Goal: Task Accomplishment & Management: Use online tool/utility

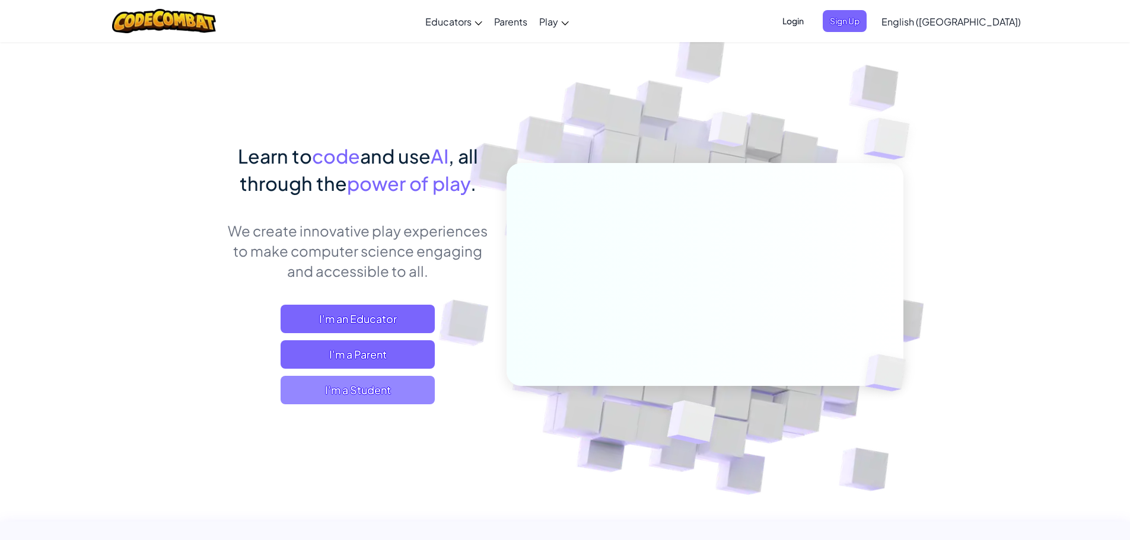
click at [409, 396] on span "I'm a Student" at bounding box center [358, 390] width 154 height 28
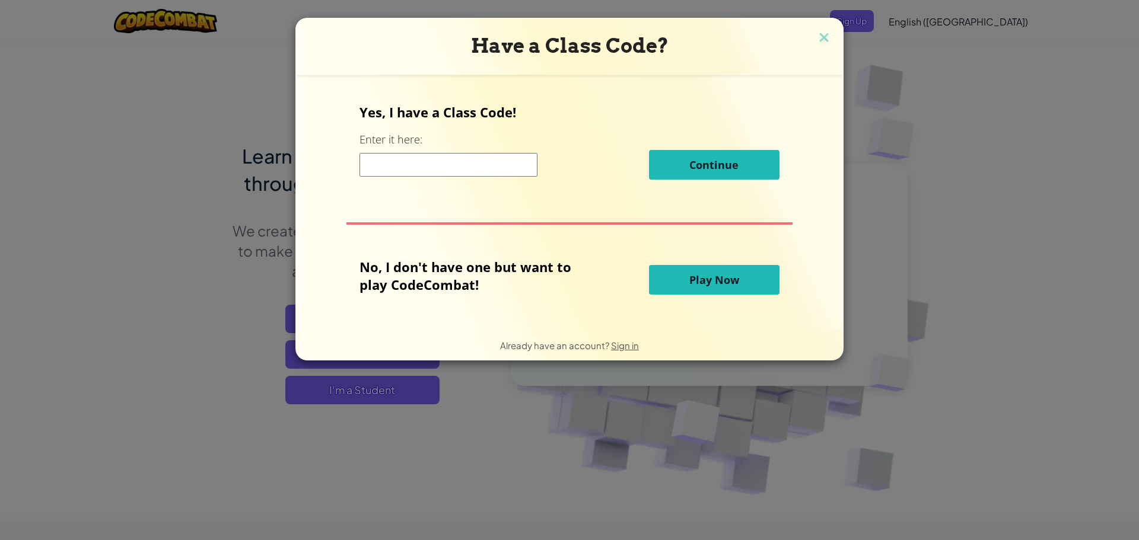
click at [710, 297] on div "No, I don't have one but want to play CodeCombat! Play Now" at bounding box center [569, 280] width 419 height 44
click at [712, 279] on span "Play Now" at bounding box center [714, 280] width 50 height 14
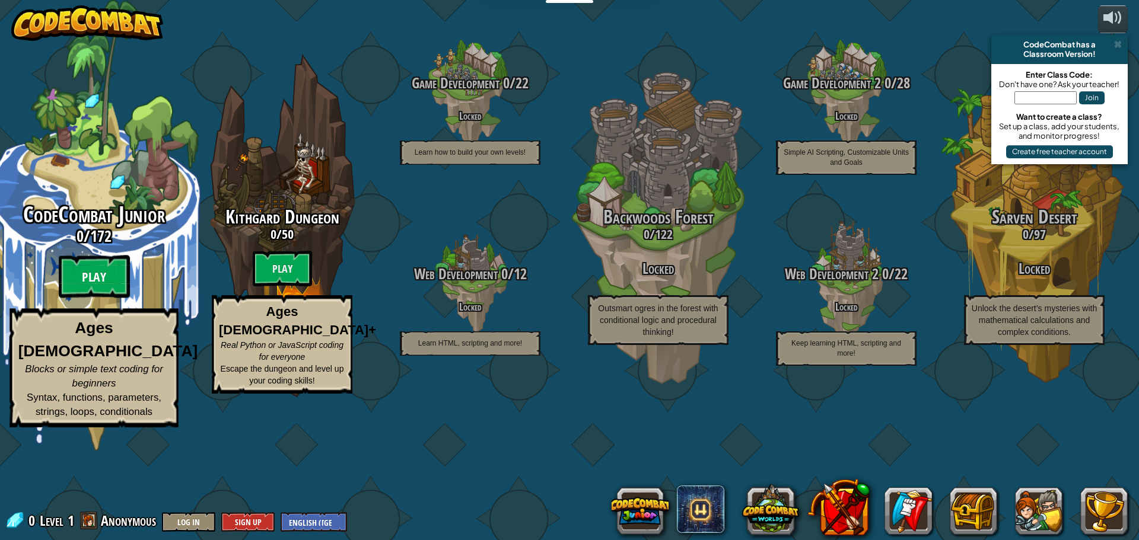
click at [106, 298] on btn "Play" at bounding box center [94, 277] width 71 height 43
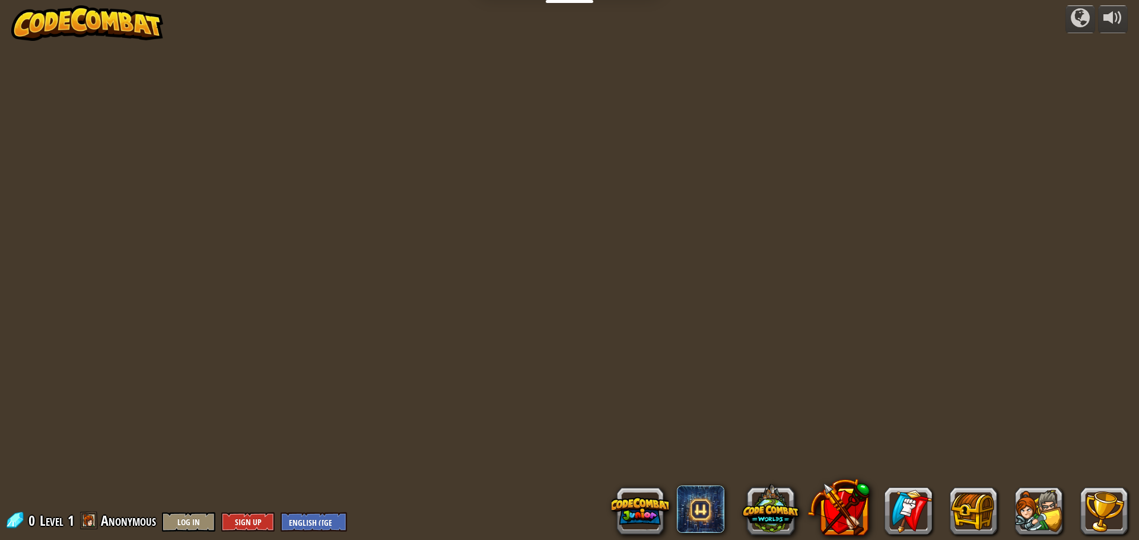
click at [357, 374] on div "powered by 0 Level 1 Anonymous Log In Sign Up English ([GEOGRAPHIC_DATA]) Engli…" at bounding box center [569, 270] width 1139 height 540
click at [629, 519] on button at bounding box center [640, 511] width 57 height 57
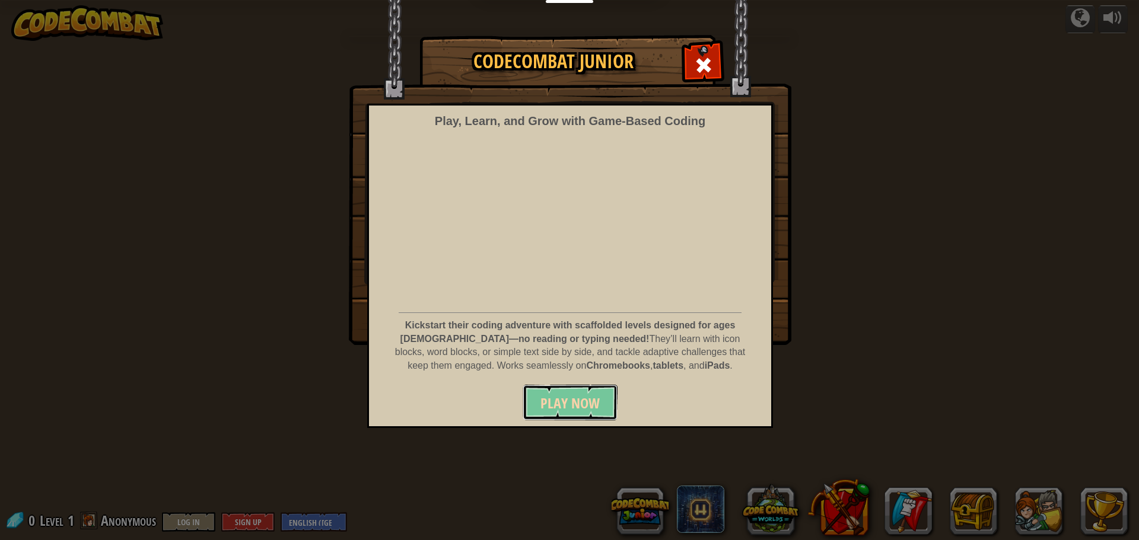
click at [574, 402] on span "Play Now" at bounding box center [569, 403] width 59 height 19
click at [566, 410] on span "Play Now" at bounding box center [569, 403] width 59 height 19
click at [566, 399] on span "Play Now" at bounding box center [569, 403] width 59 height 19
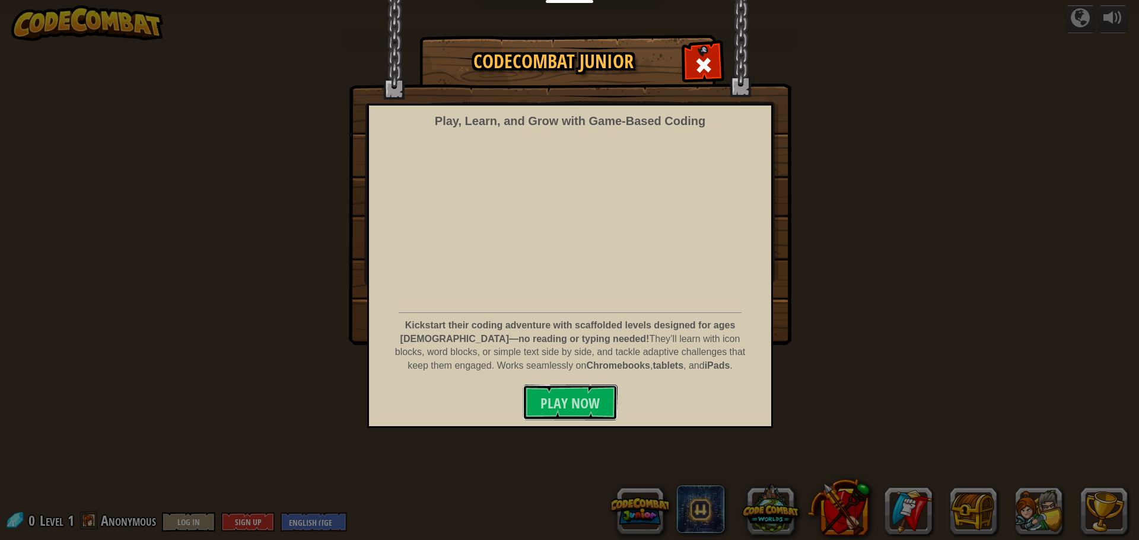
drag, startPoint x: 566, startPoint y: 399, endPoint x: 600, endPoint y: 287, distance: 116.7
click at [566, 399] on span "Play Now" at bounding box center [569, 403] width 59 height 19
click at [715, 68] on div at bounding box center [703, 63] width 37 height 37
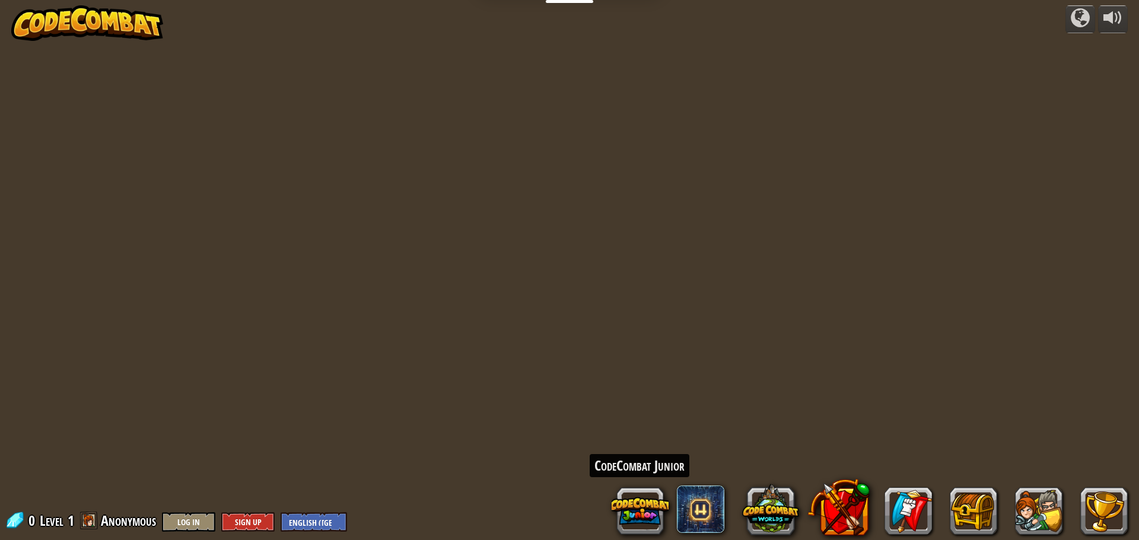
click at [479, 114] on div "powered by CodeCombat Junior 0 Level 1 Anonymous Log In Sign Up English ([GEOGR…" at bounding box center [569, 270] width 1139 height 540
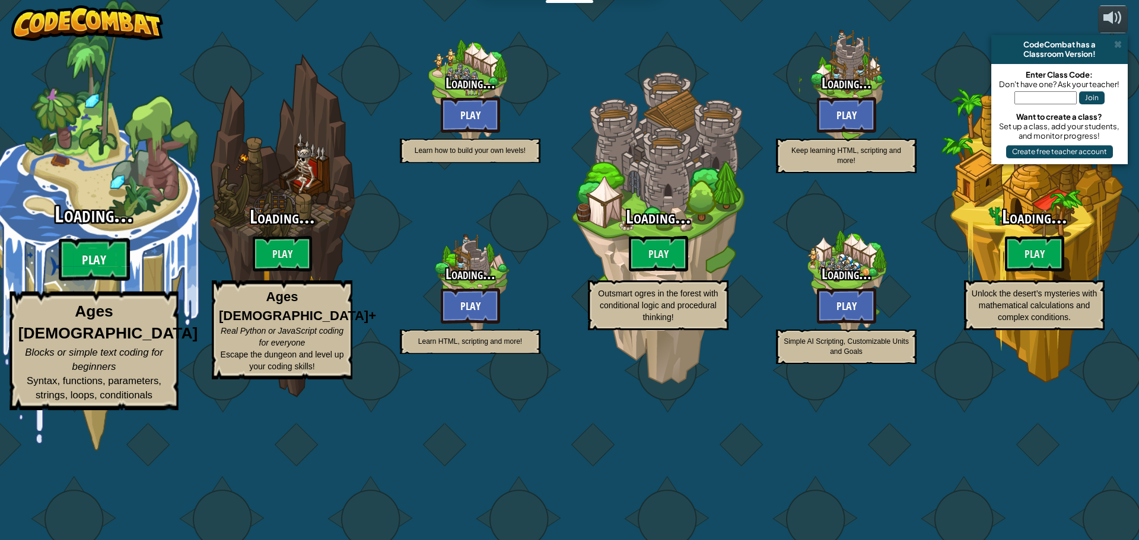
click at [103, 281] on btn "Play" at bounding box center [94, 259] width 71 height 43
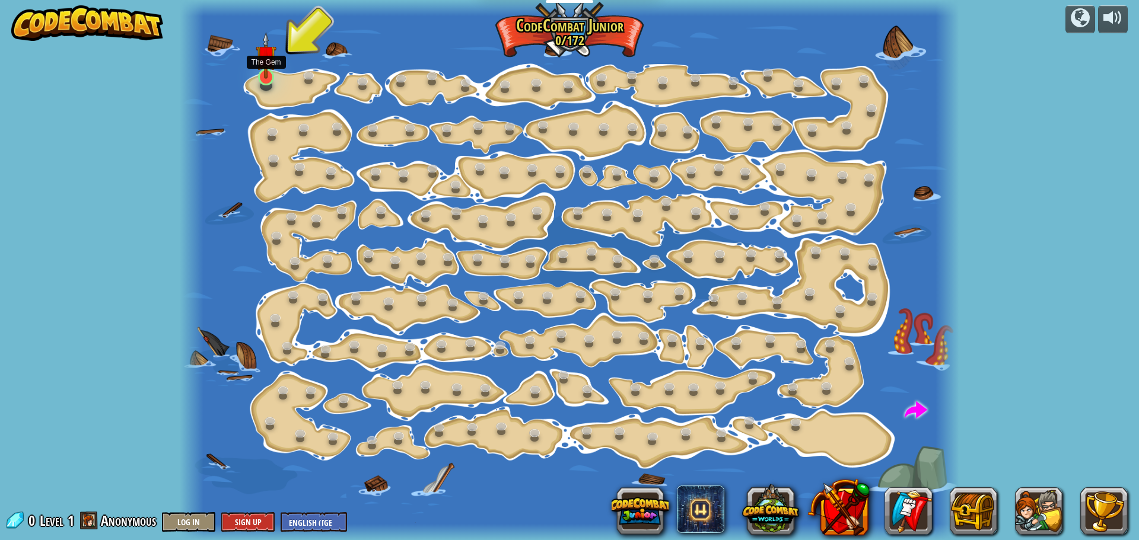
click at [267, 76] on img at bounding box center [266, 55] width 20 height 47
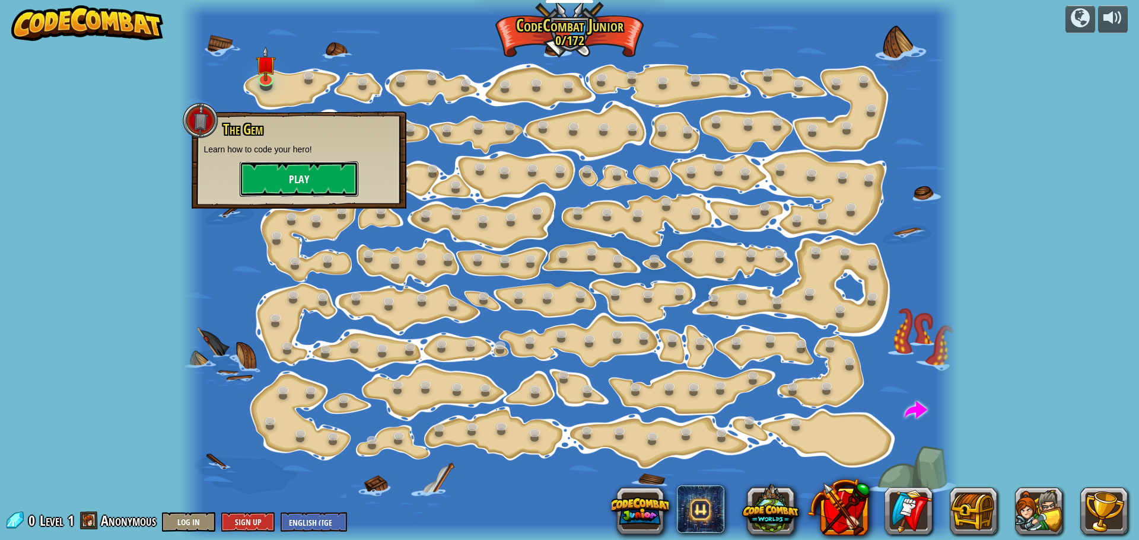
click at [321, 174] on button "Play" at bounding box center [299, 179] width 119 height 36
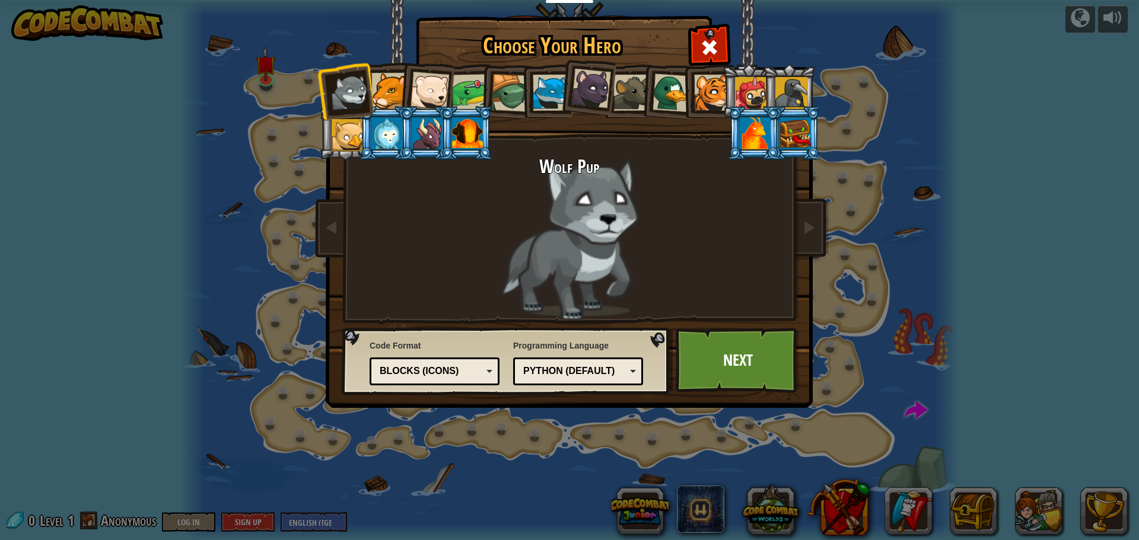
click at [395, 86] on div at bounding box center [389, 91] width 36 height 36
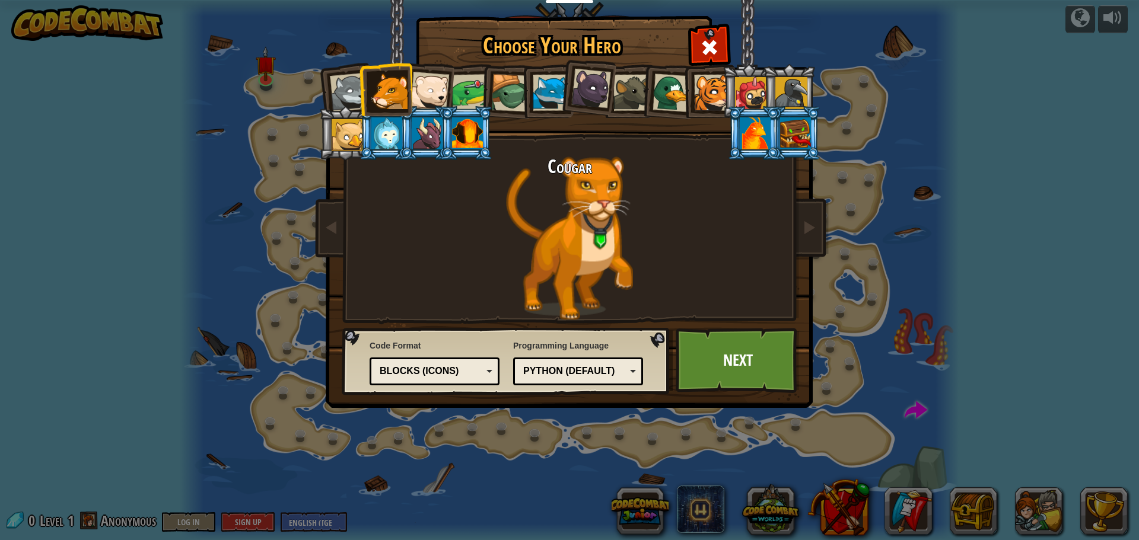
click at [437, 82] on div at bounding box center [429, 91] width 39 height 39
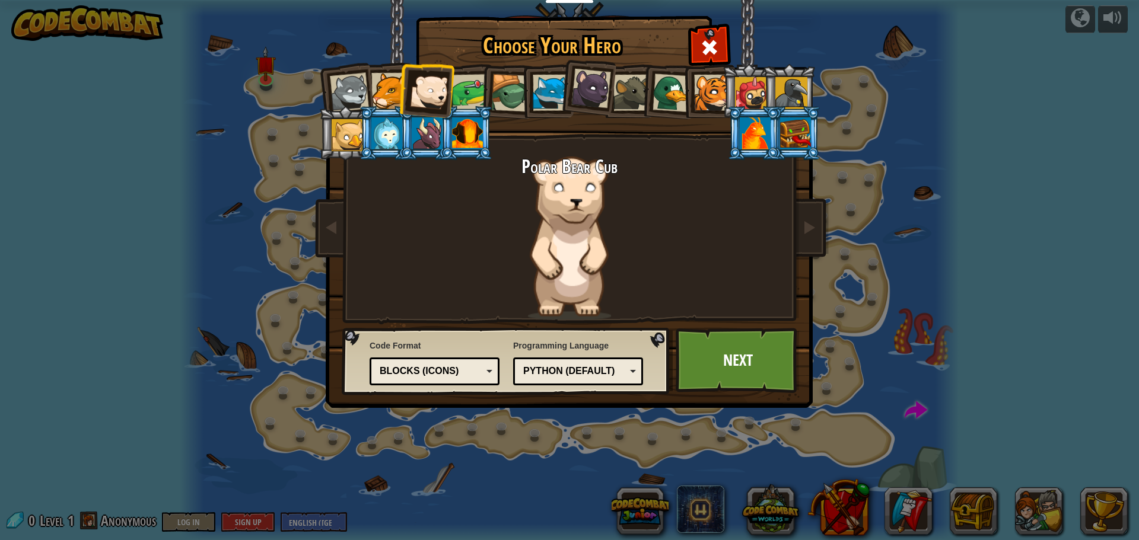
click at [507, 101] on div at bounding box center [510, 93] width 38 height 38
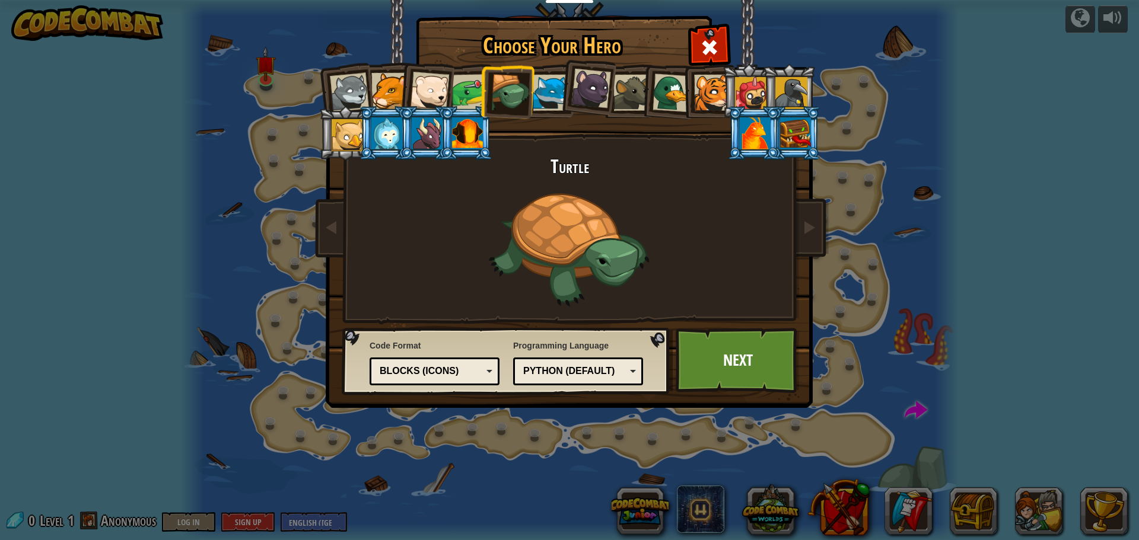
click at [750, 96] on div at bounding box center [751, 93] width 32 height 32
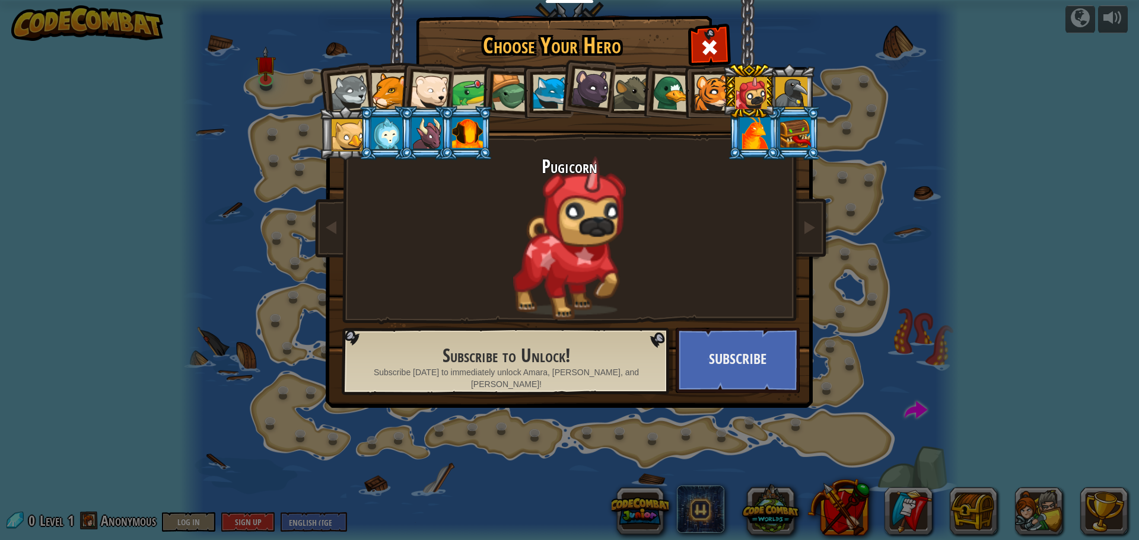
drag, startPoint x: 699, startPoint y: 85, endPoint x: 717, endPoint y: 117, distance: 36.9
click at [699, 87] on div at bounding box center [712, 93] width 36 height 36
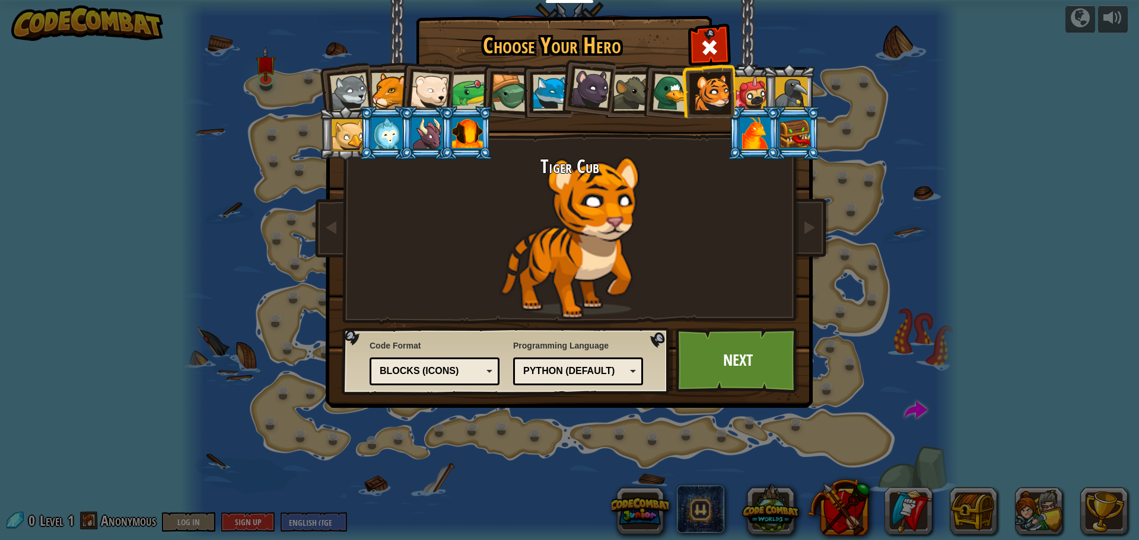
click at [358, 141] on div at bounding box center [348, 135] width 32 height 32
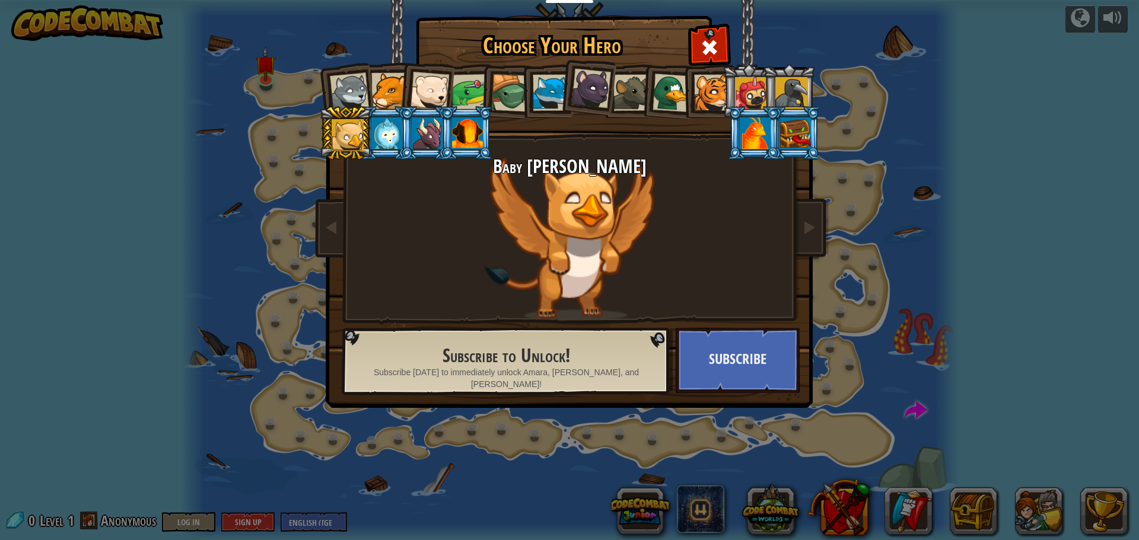
click at [370, 139] on li at bounding box center [345, 133] width 53 height 54
click at [411, 131] on li at bounding box center [425, 133] width 53 height 54
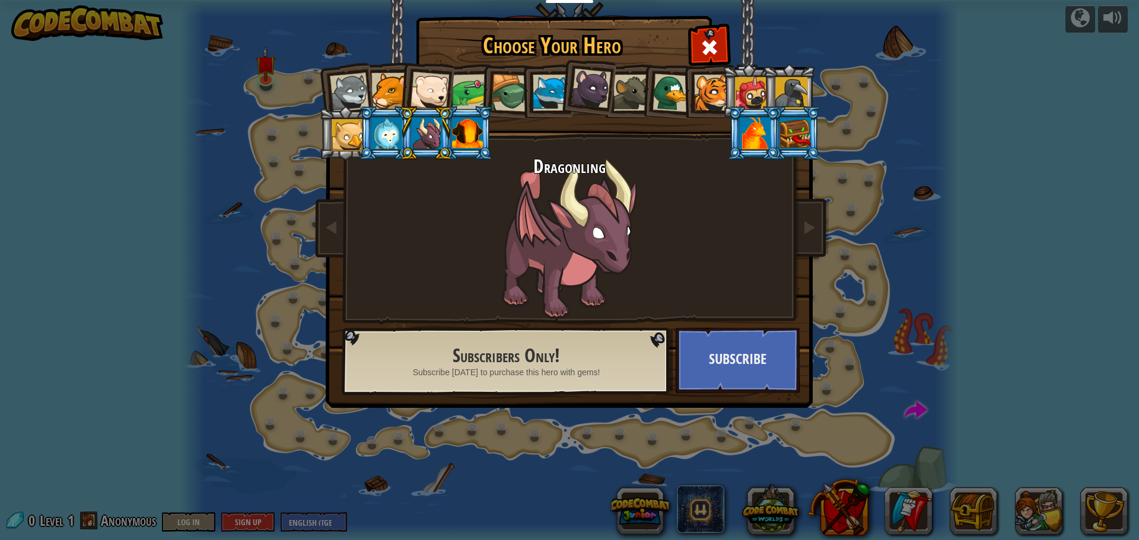
click at [465, 132] on div at bounding box center [467, 133] width 31 height 32
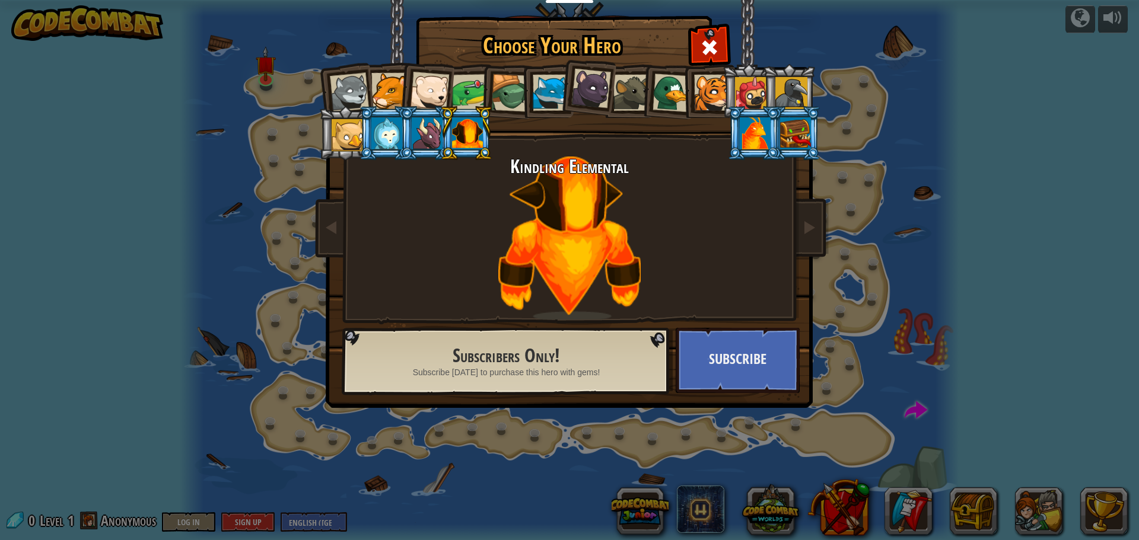
click at [717, 99] on div at bounding box center [712, 93] width 36 height 36
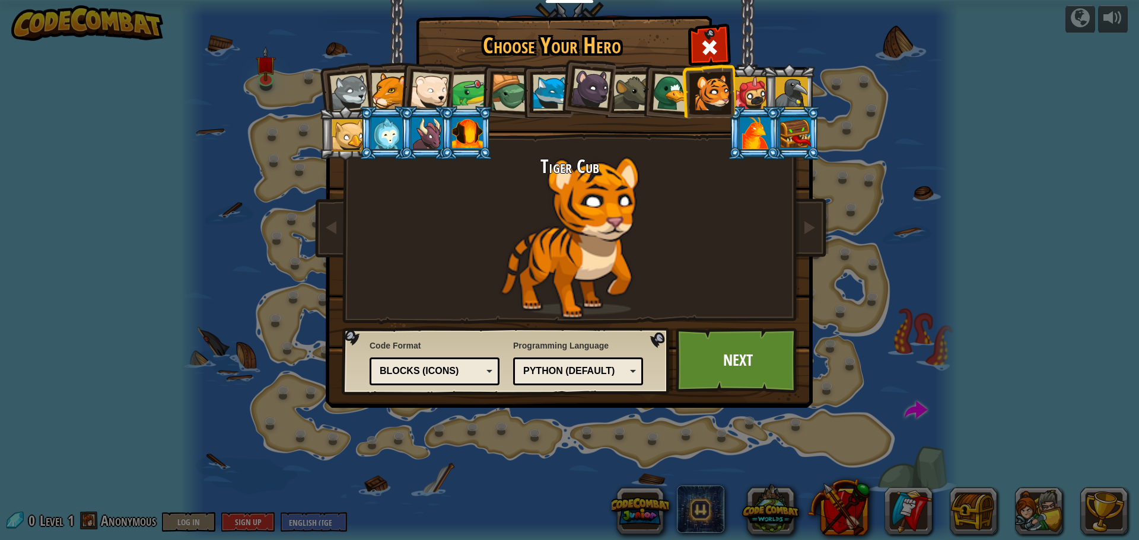
click at [666, 95] on div at bounding box center [672, 93] width 39 height 39
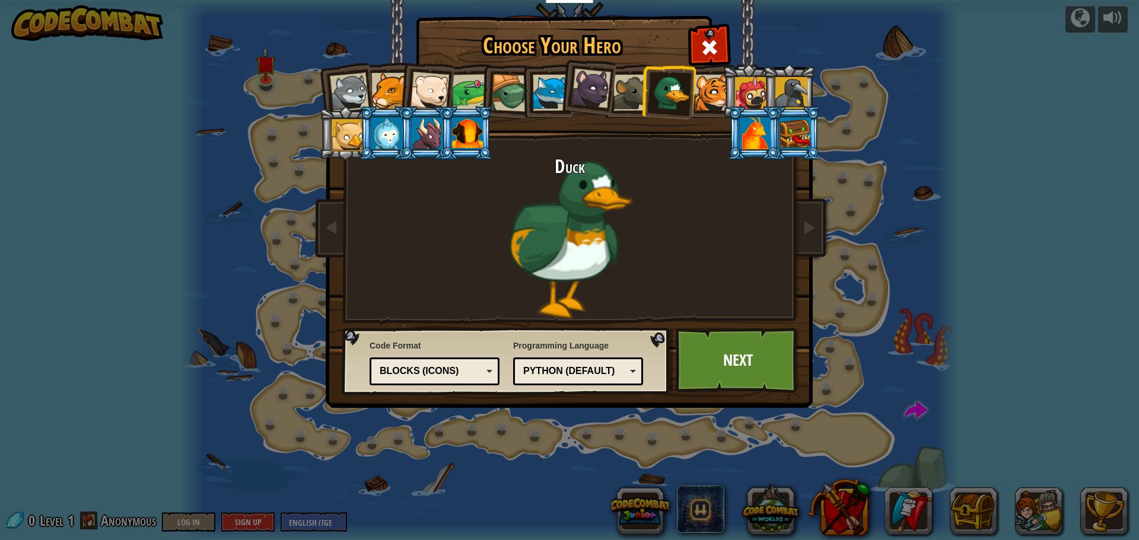
click at [708, 94] on div at bounding box center [712, 93] width 36 height 36
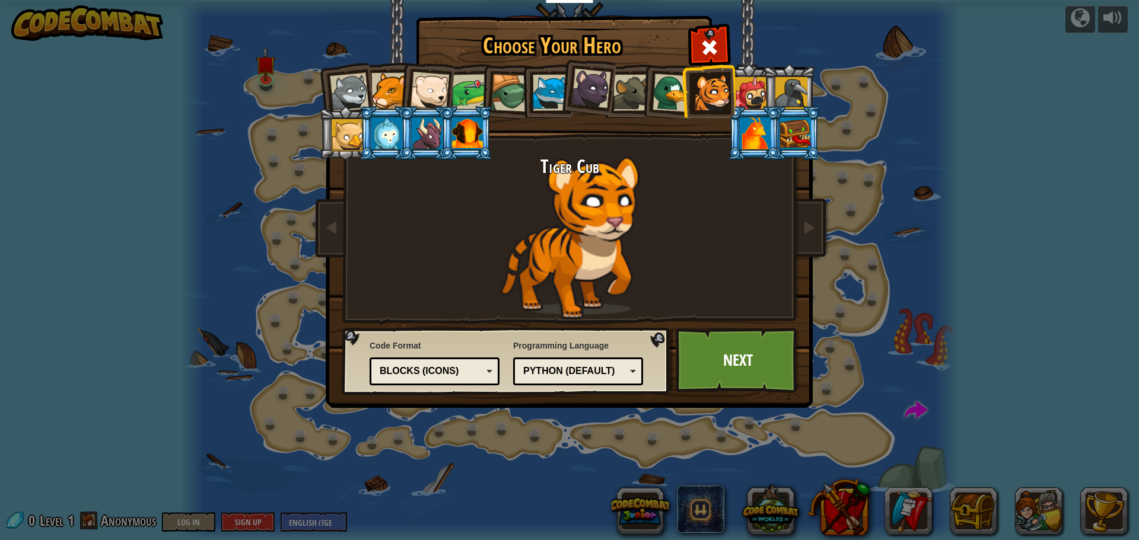
click at [635, 374] on div "Python (Default)" at bounding box center [578, 371] width 114 height 18
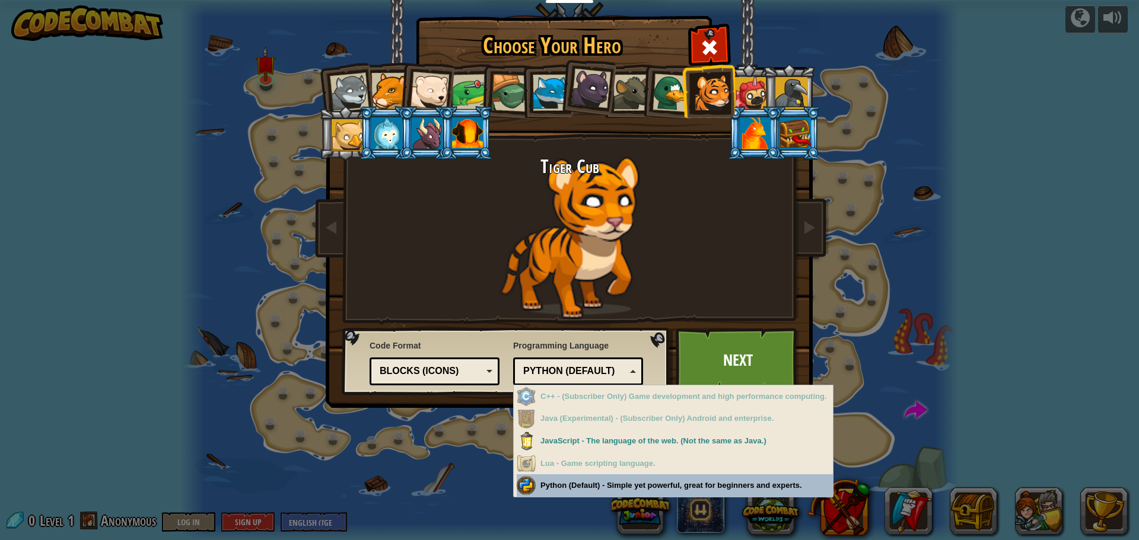
click at [632, 492] on div "Choose Your Hero 0 Wolf Pup Cougar Polar Bear Cub Frog Turtle Blue Fox Panther …" at bounding box center [569, 270] width 1139 height 540
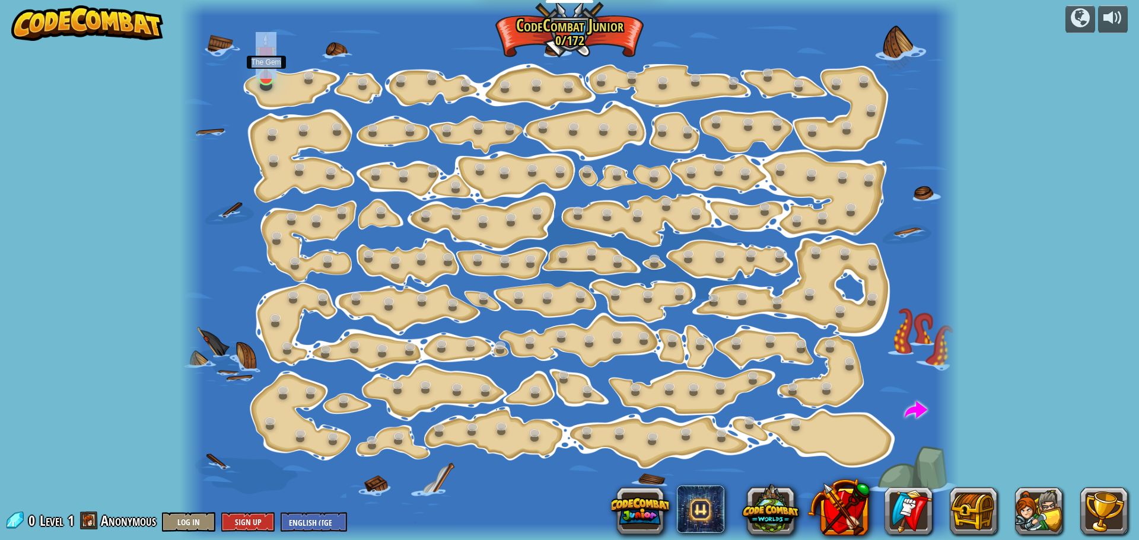
click at [266, 87] on div "Step Change (Locked) Change step arguments. Go Smart (Locked) Now we're really …" at bounding box center [569, 270] width 779 height 540
click at [310, 82] on link at bounding box center [310, 77] width 24 height 24
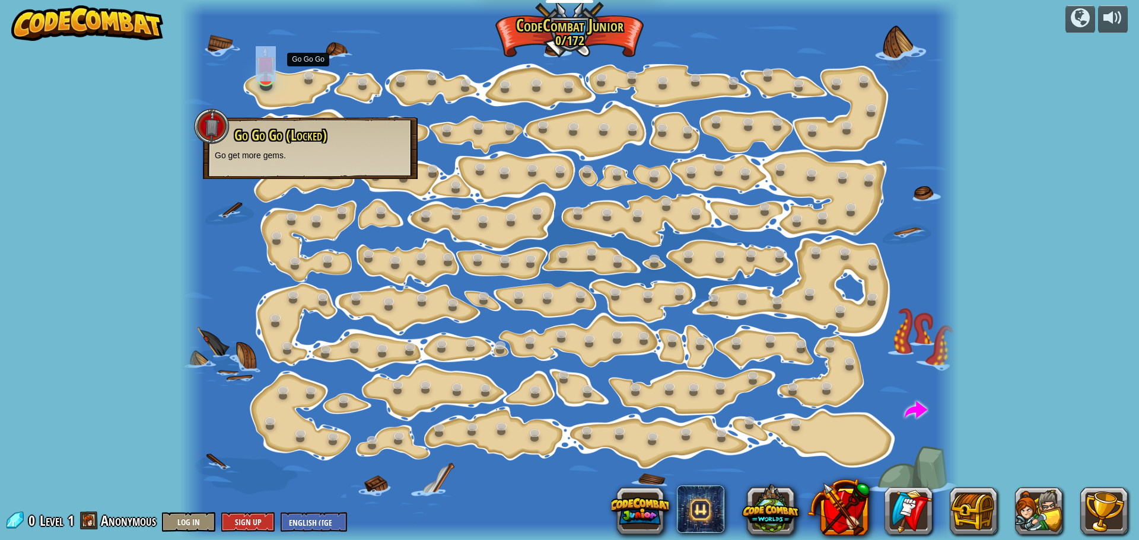
click at [300, 94] on div at bounding box center [569, 270] width 779 height 540
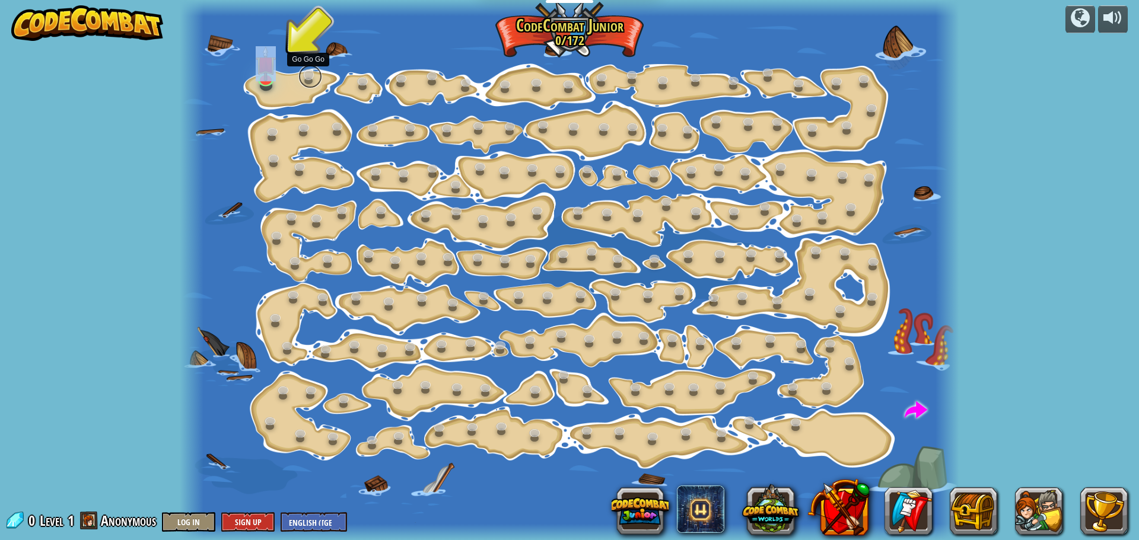
click at [306, 83] on link at bounding box center [310, 77] width 24 height 24
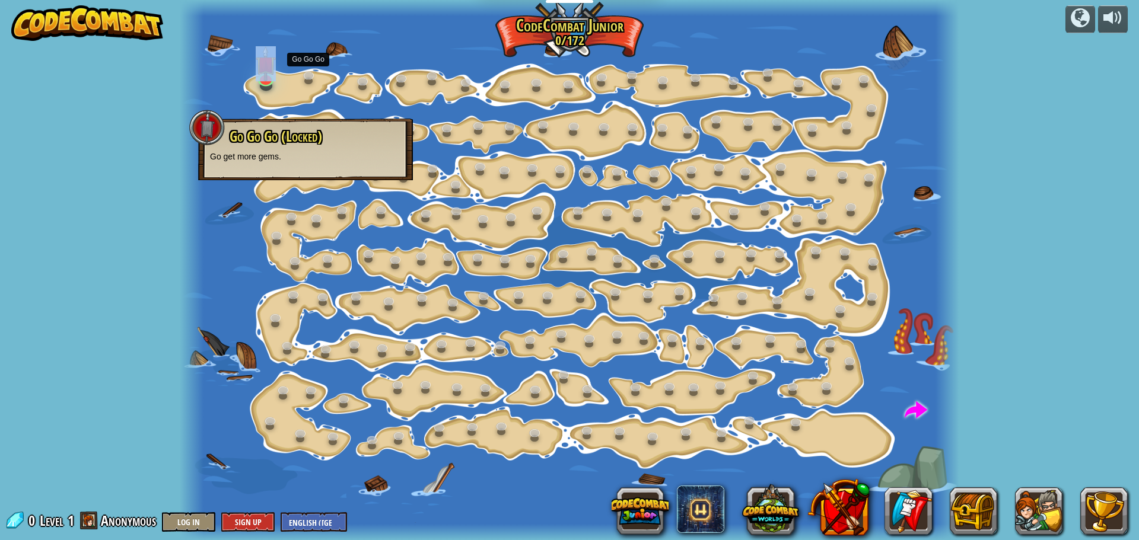
click at [268, 90] on div at bounding box center [266, 86] width 12 height 10
click at [267, 78] on img at bounding box center [266, 55] width 20 height 47
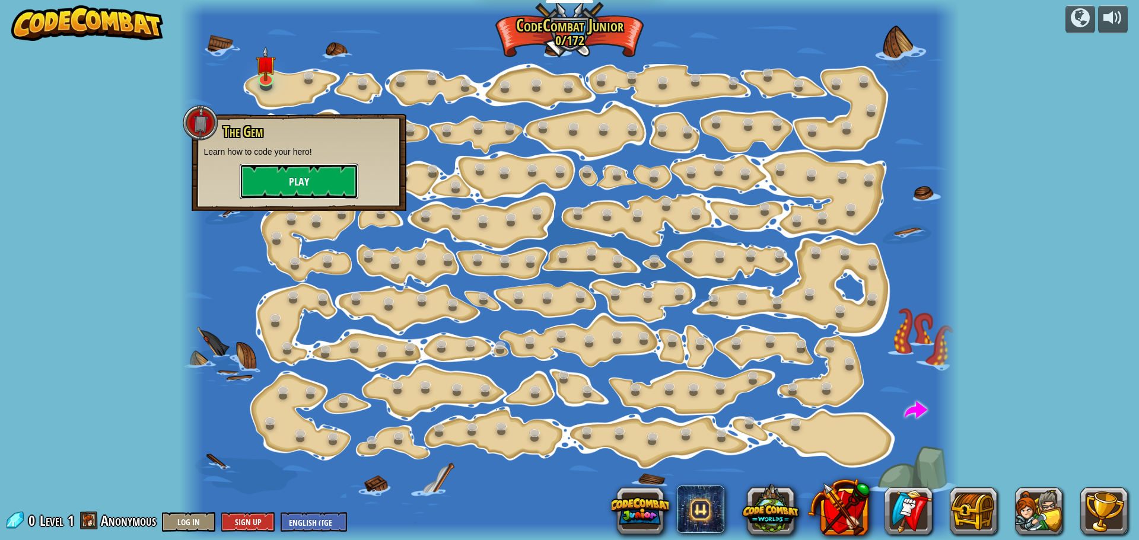
click at [314, 179] on button "Play" at bounding box center [299, 182] width 119 height 36
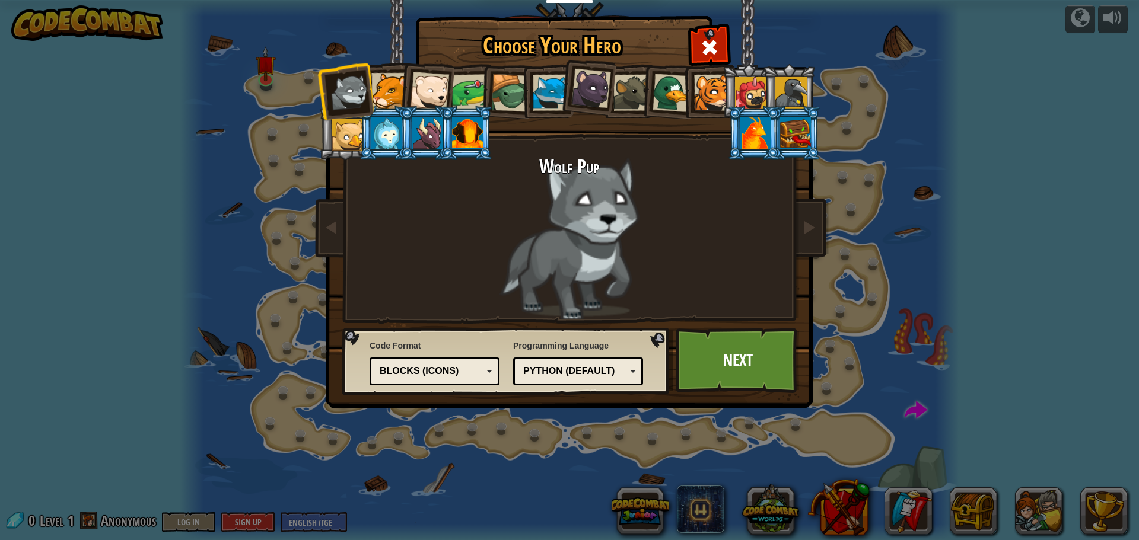
click at [802, 136] on div at bounding box center [795, 133] width 31 height 32
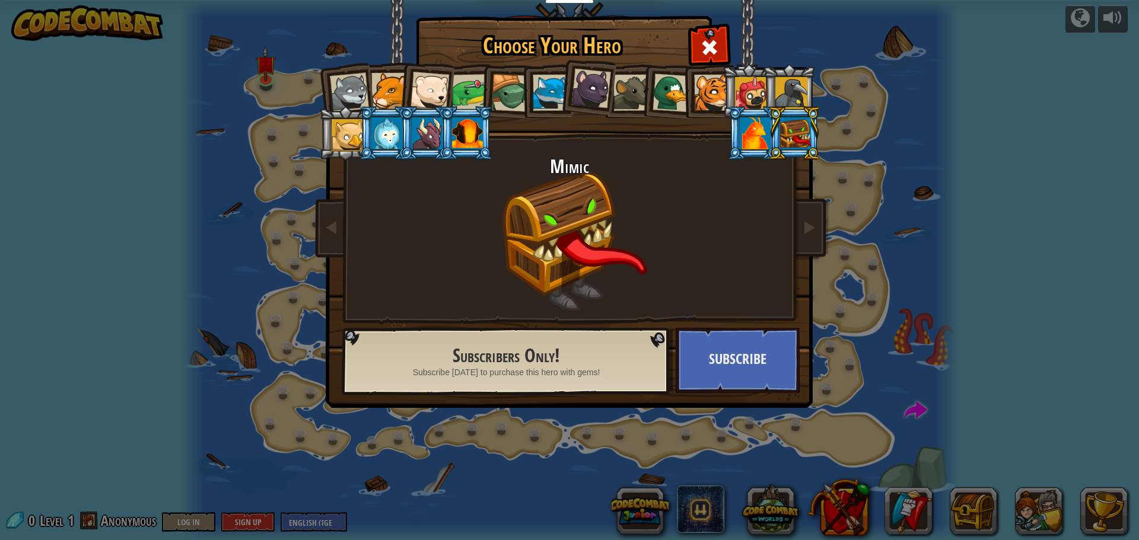
click at [729, 108] on li at bounding box center [753, 133] width 53 height 54
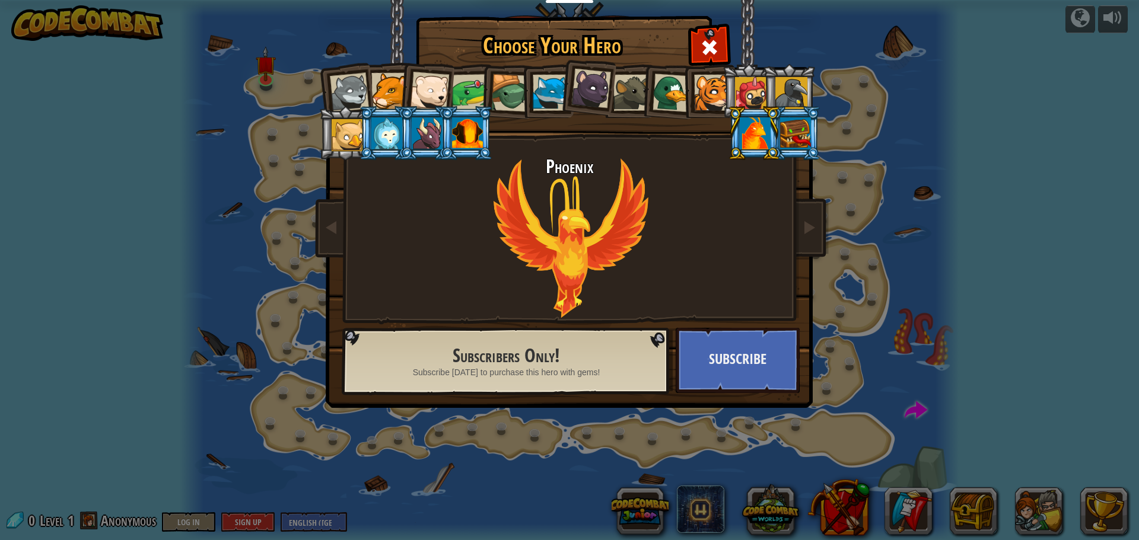
click at [711, 91] on div at bounding box center [712, 93] width 36 height 36
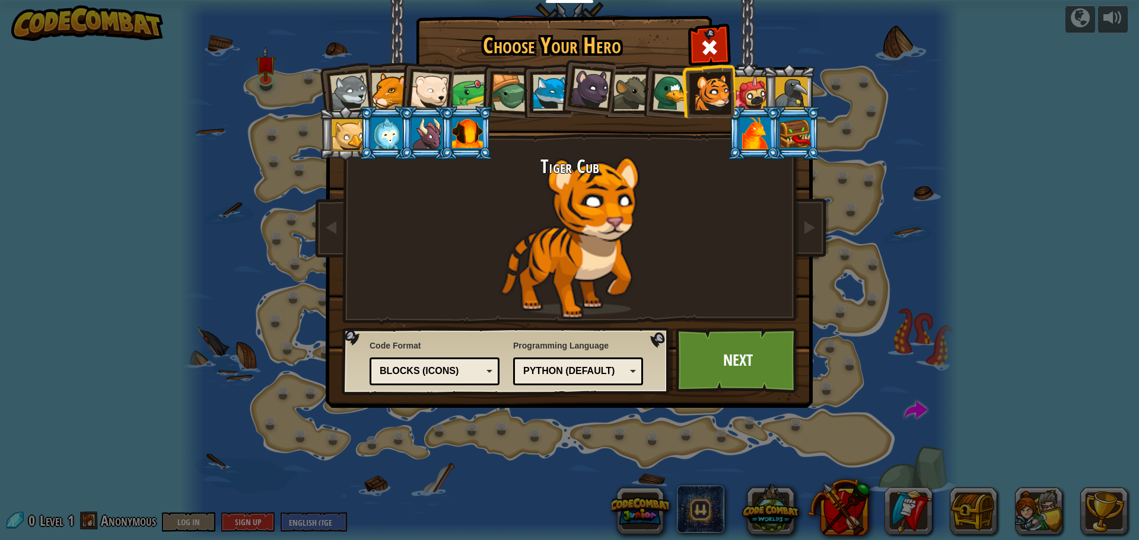
click at [464, 125] on div at bounding box center [467, 133] width 31 height 32
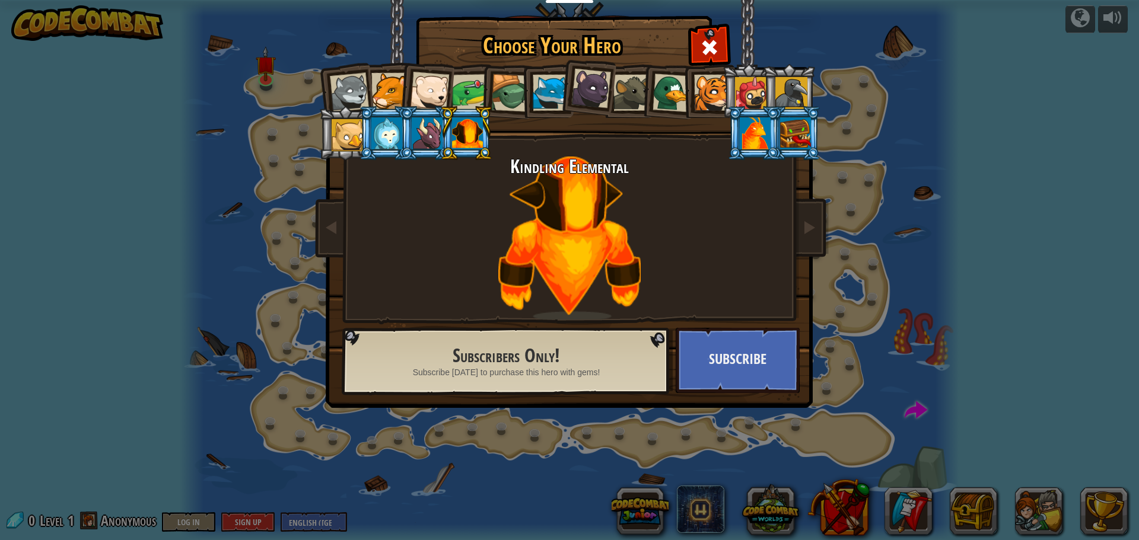
click at [420, 128] on div at bounding box center [427, 133] width 31 height 32
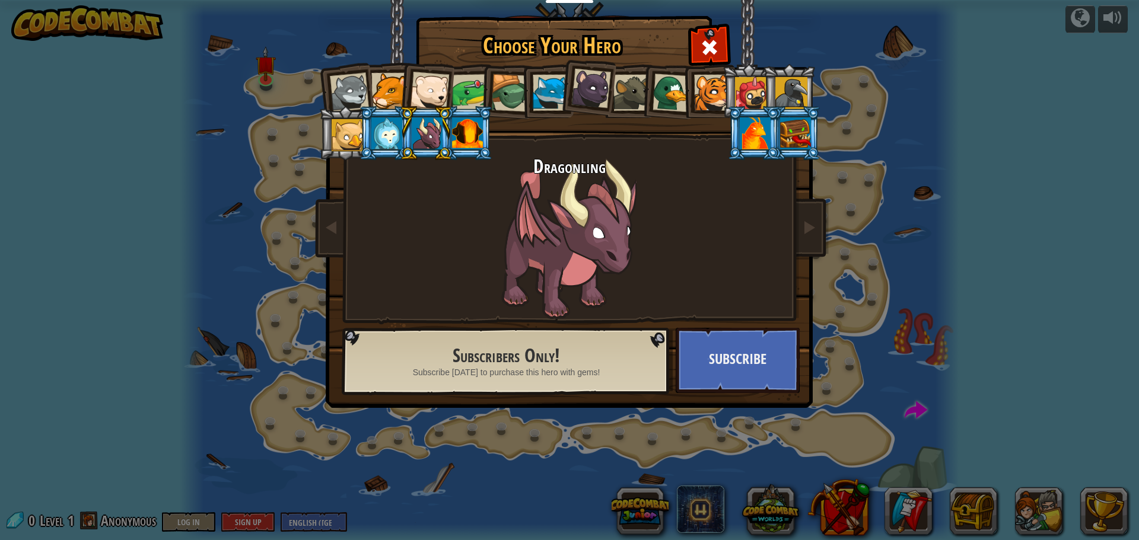
click at [408, 136] on li at bounding box center [425, 133] width 53 height 54
click at [407, 136] on li at bounding box center [425, 133] width 53 height 54
click at [399, 135] on li at bounding box center [425, 133] width 53 height 54
click at [384, 135] on div at bounding box center [386, 133] width 31 height 32
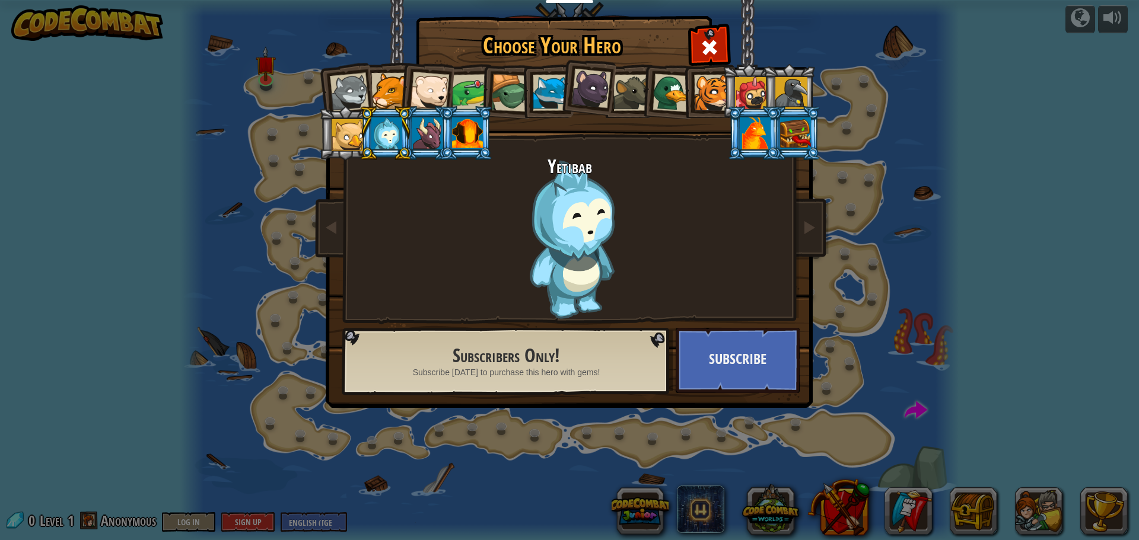
click at [354, 130] on div at bounding box center [348, 135] width 32 height 32
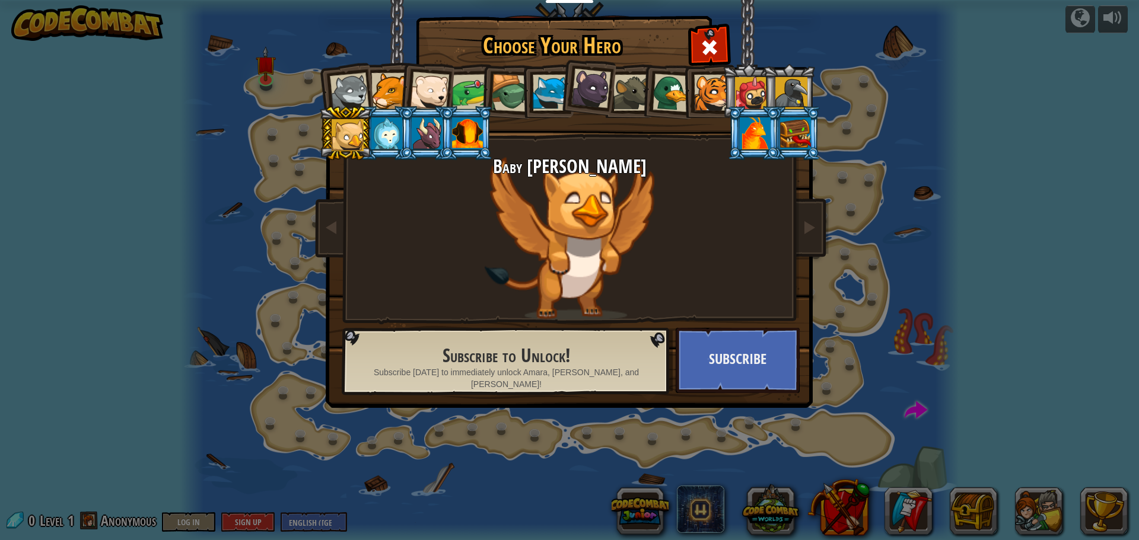
click at [721, 94] on div at bounding box center [712, 93] width 36 height 36
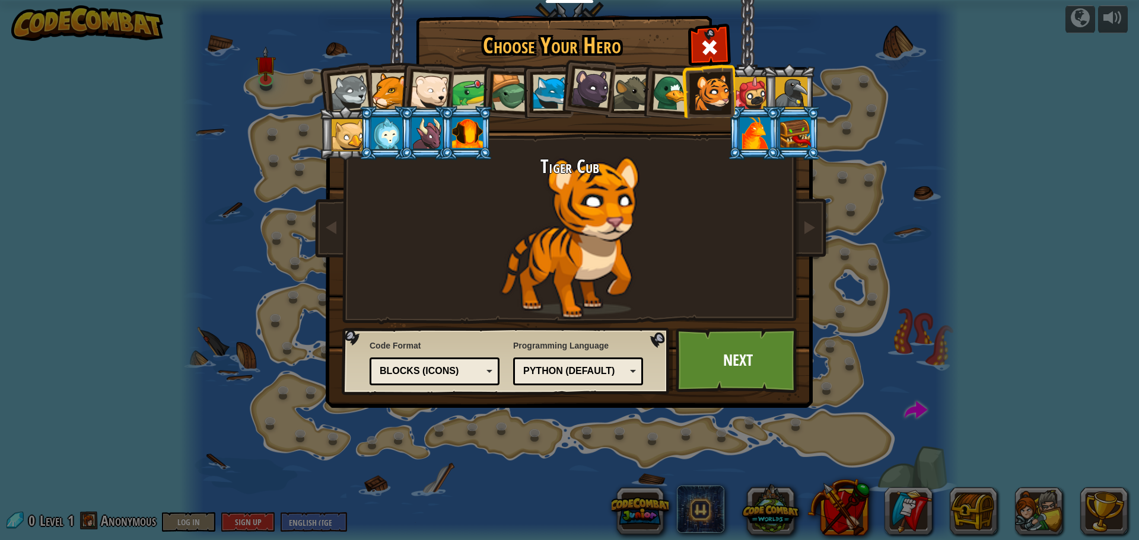
click at [644, 98] on li at bounding box center [668, 91] width 57 height 58
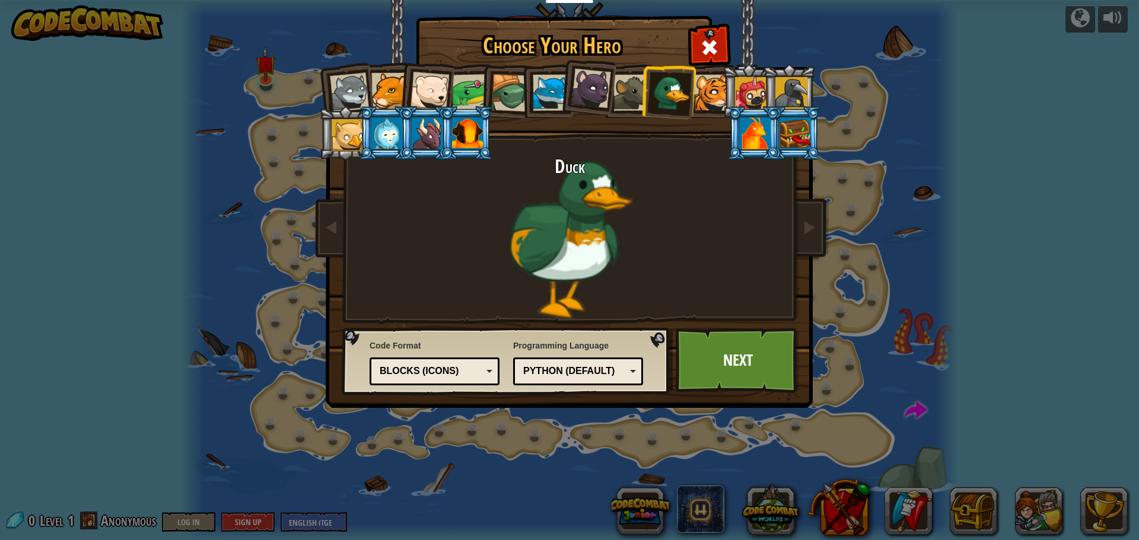
click at [618, 100] on div at bounding box center [631, 93] width 36 height 36
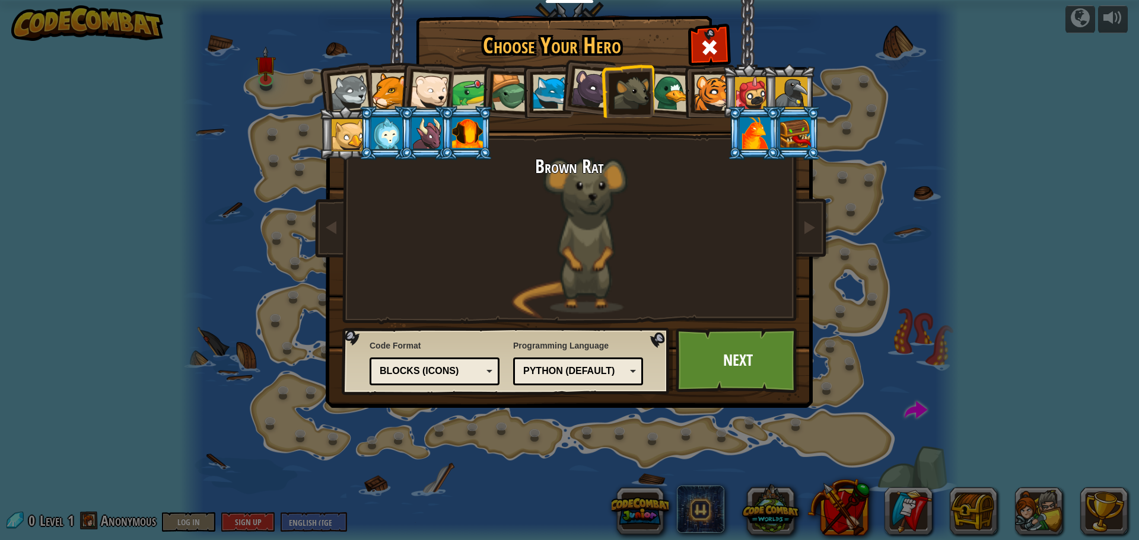
click at [519, 93] on div at bounding box center [510, 93] width 38 height 38
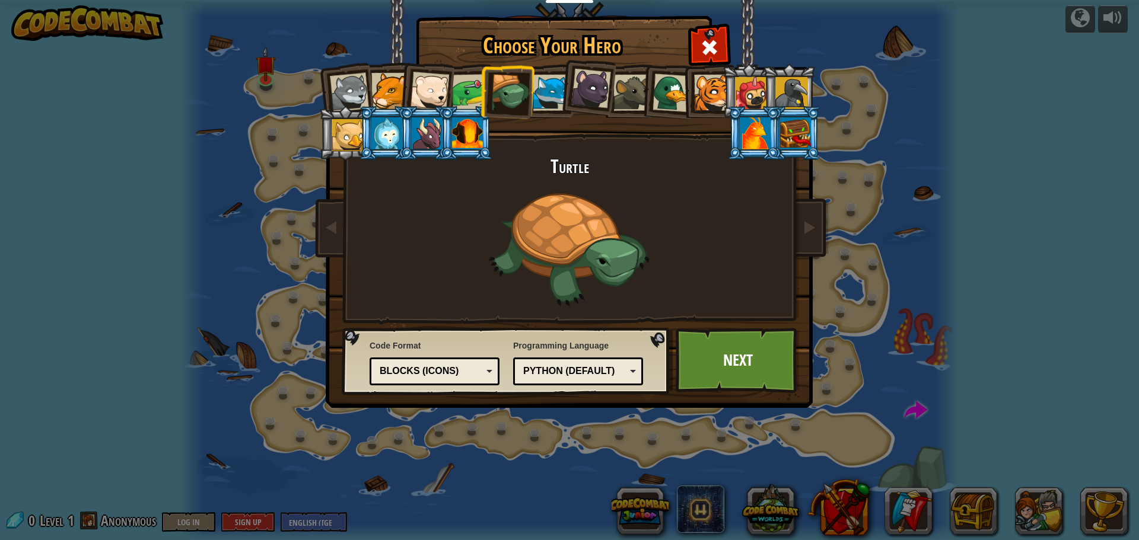
click at [410, 93] on li at bounding box center [426, 89] width 58 height 58
click at [385, 91] on div at bounding box center [389, 91] width 36 height 36
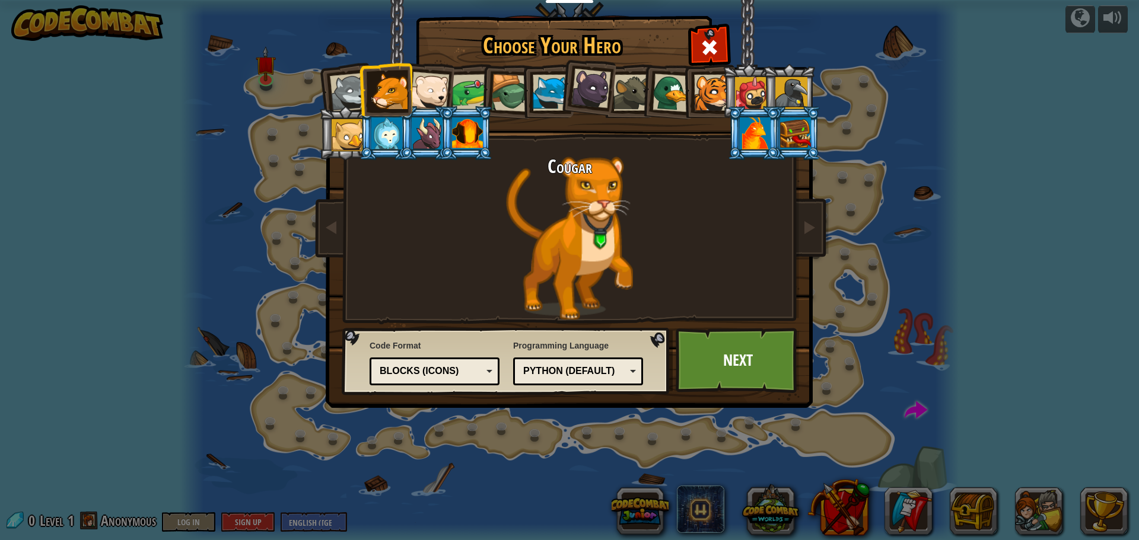
click at [698, 102] on div at bounding box center [712, 93] width 36 height 36
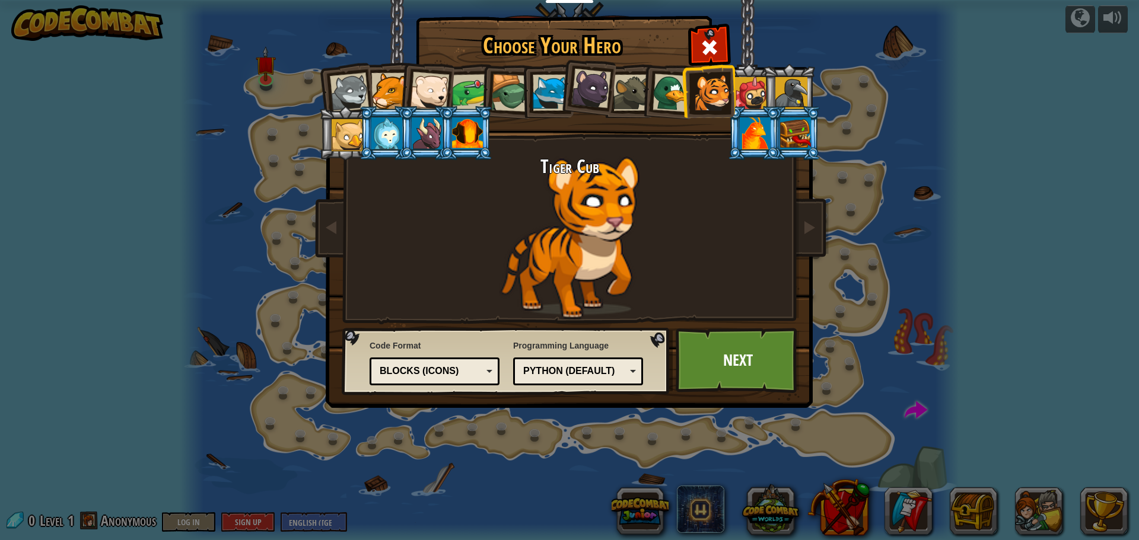
click at [364, 85] on div at bounding box center [349, 92] width 39 height 39
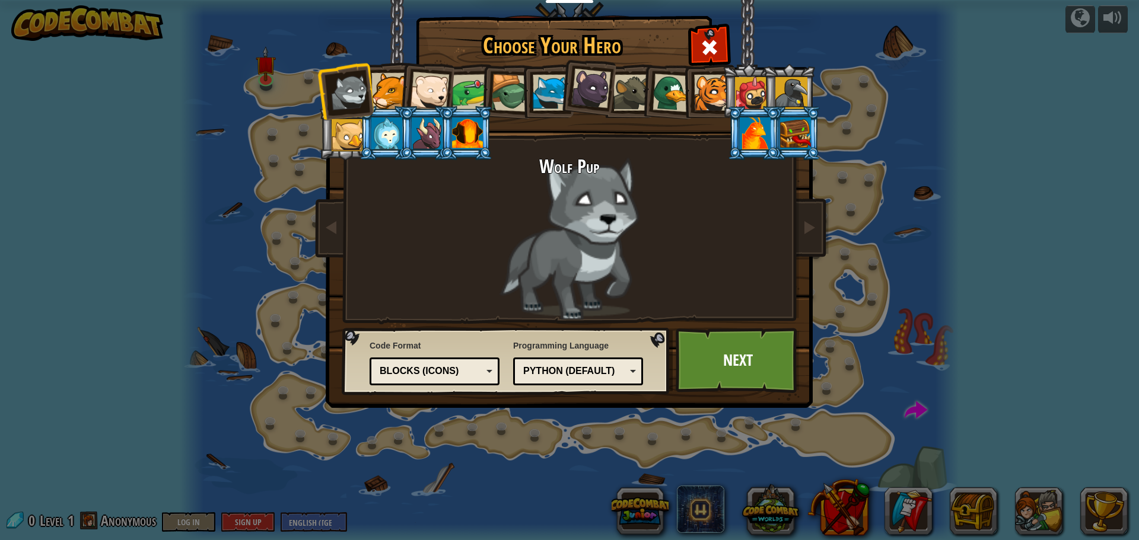
click at [708, 89] on div at bounding box center [712, 93] width 36 height 36
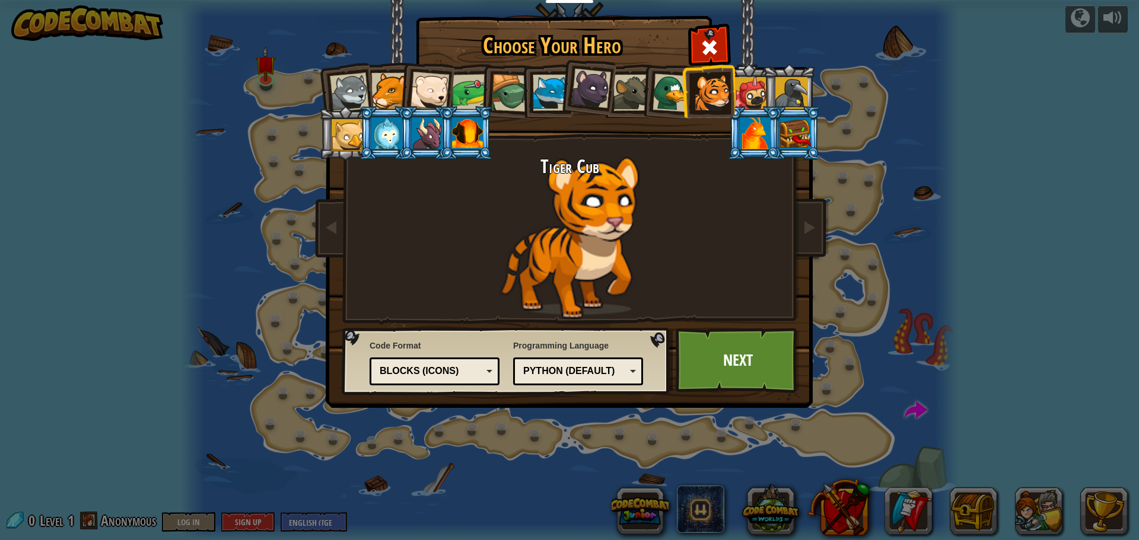
click at [473, 376] on div "Blocks (Icons)" at bounding box center [431, 372] width 103 height 14
click at [772, 379] on link "Next" at bounding box center [738, 360] width 124 height 65
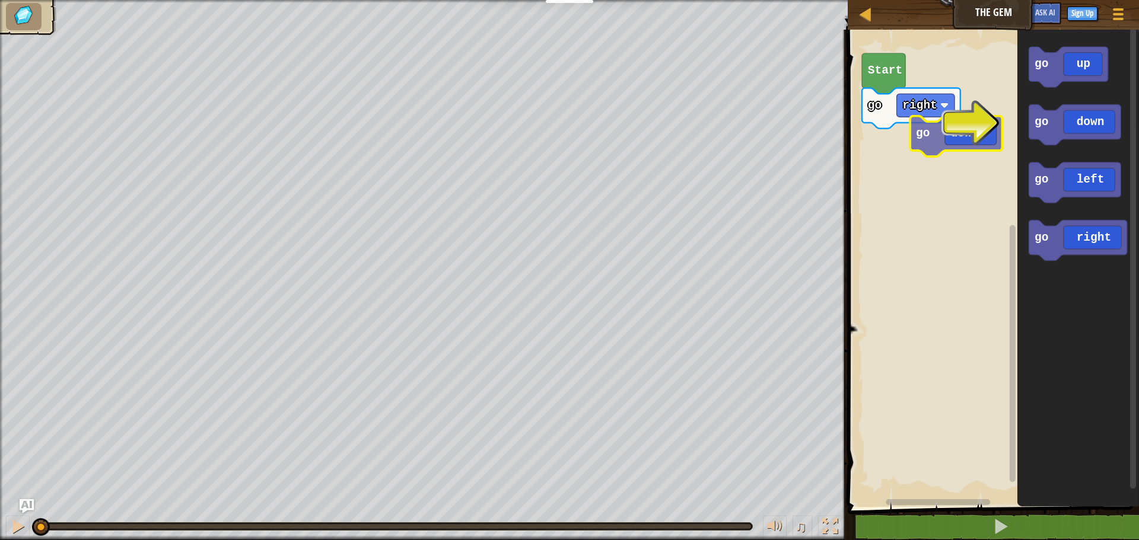
click at [981, 145] on div "Start go right go up go down go left go right go down" at bounding box center [991, 266] width 295 height 484
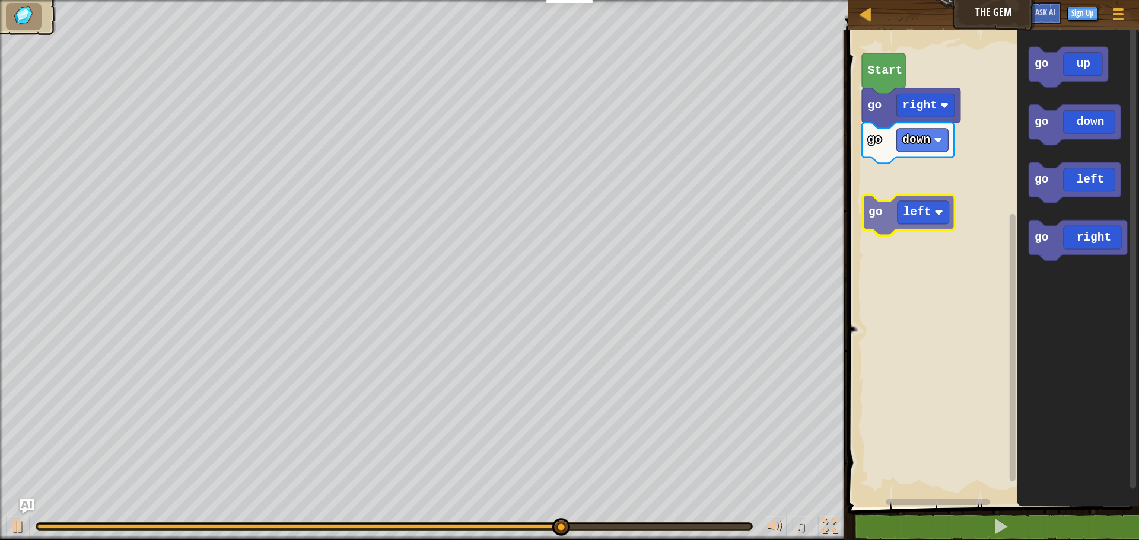
click at [899, 185] on div "go down go right Start go up go down go left go right go left" at bounding box center [991, 266] width 295 height 484
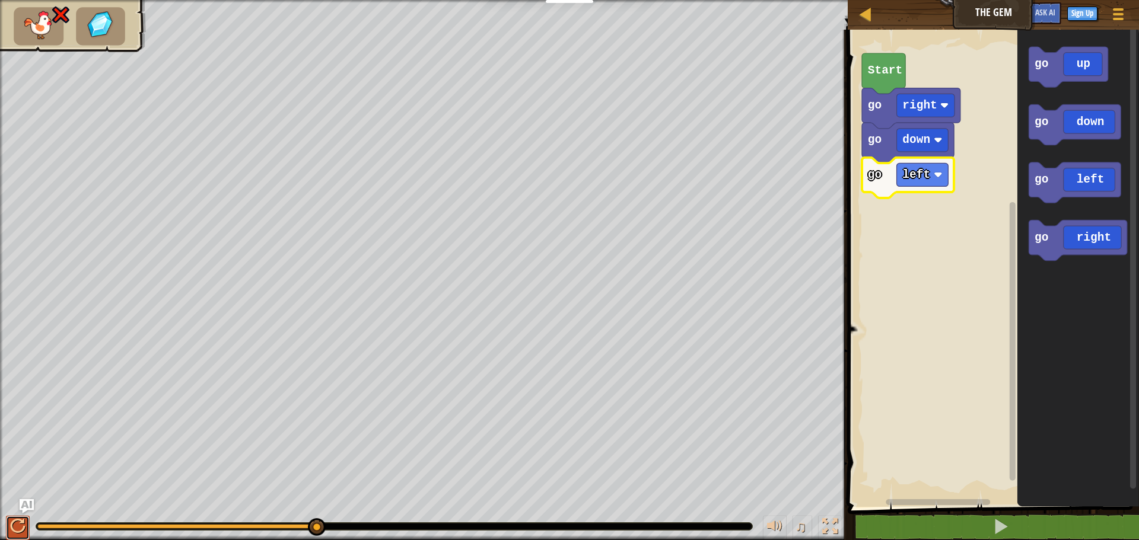
click at [18, 531] on div at bounding box center [17, 526] width 15 height 15
click at [883, 174] on icon "Blockly Workspace" at bounding box center [908, 178] width 92 height 40
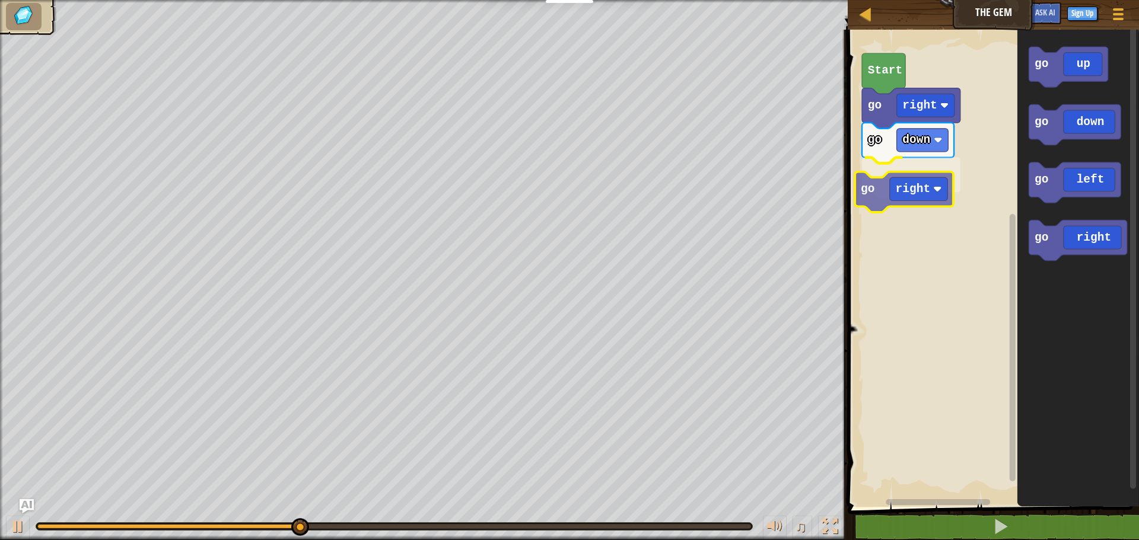
click at [923, 199] on div "Start go right go down go right go up go down go left go right go right" at bounding box center [991, 266] width 295 height 484
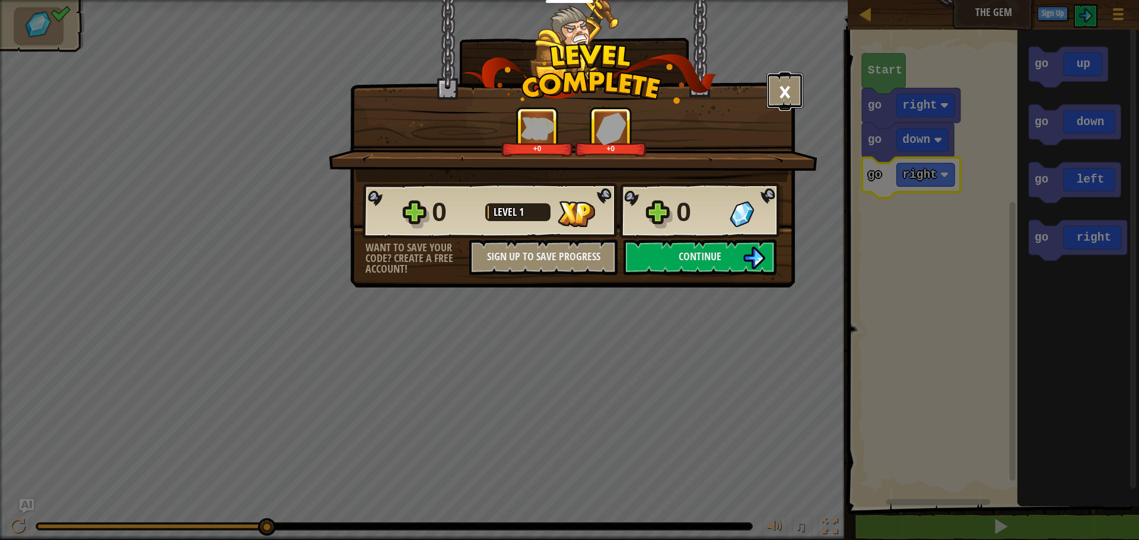
click at [785, 85] on button "×" at bounding box center [784, 91] width 37 height 36
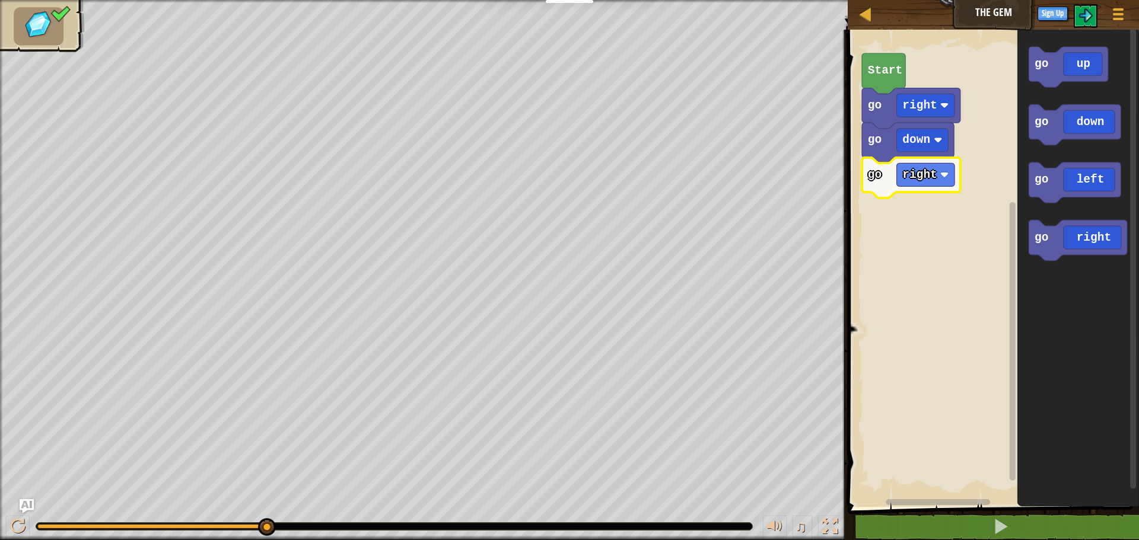
click at [890, 234] on rect "Blockly Workspace" at bounding box center [991, 266] width 295 height 484
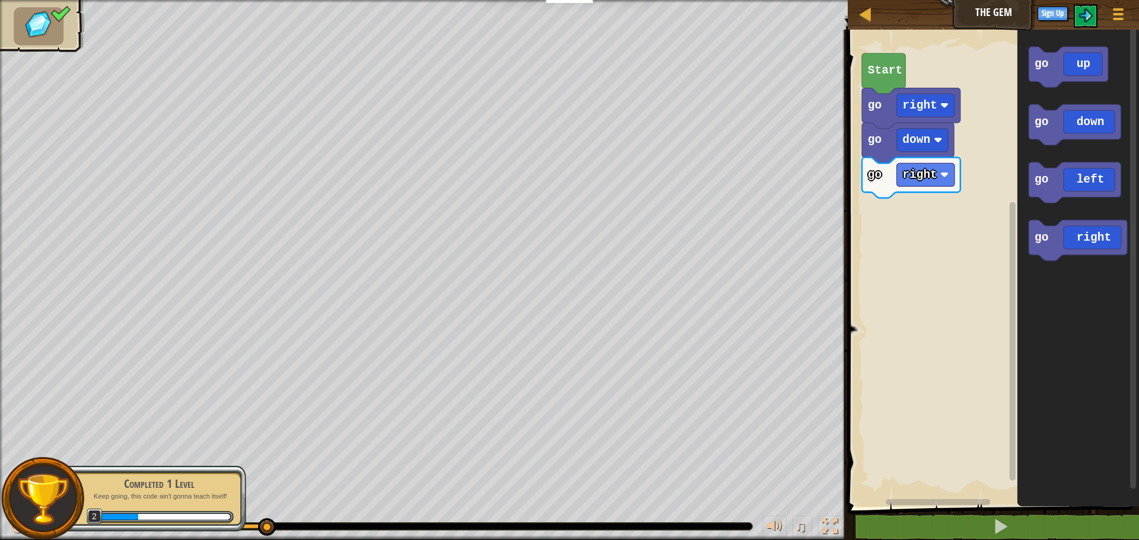
click at [874, 90] on g "go right go down go right" at bounding box center [911, 143] width 98 height 110
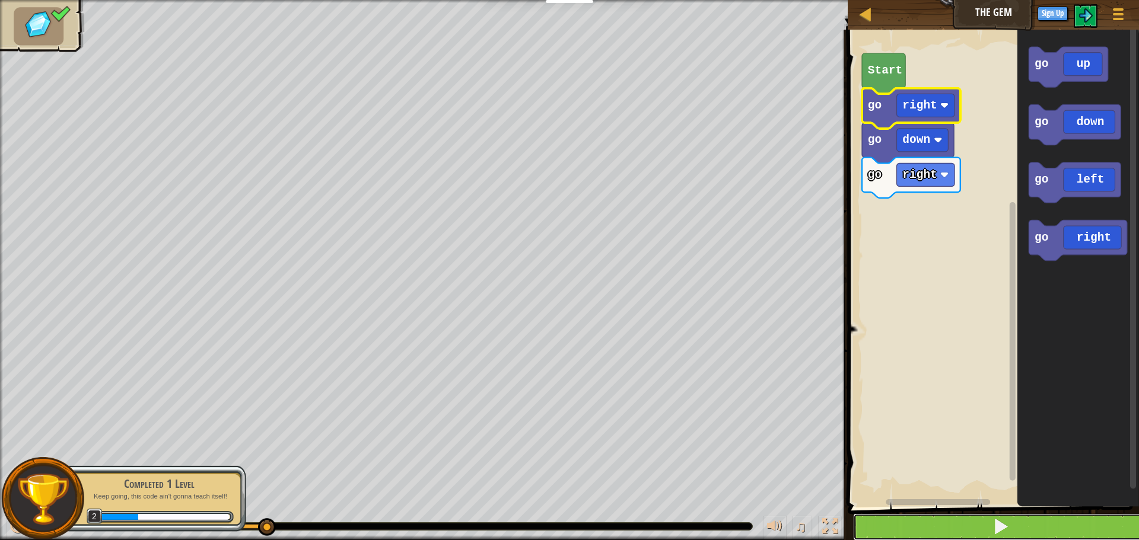
click at [1044, 519] on button at bounding box center [1000, 527] width 295 height 27
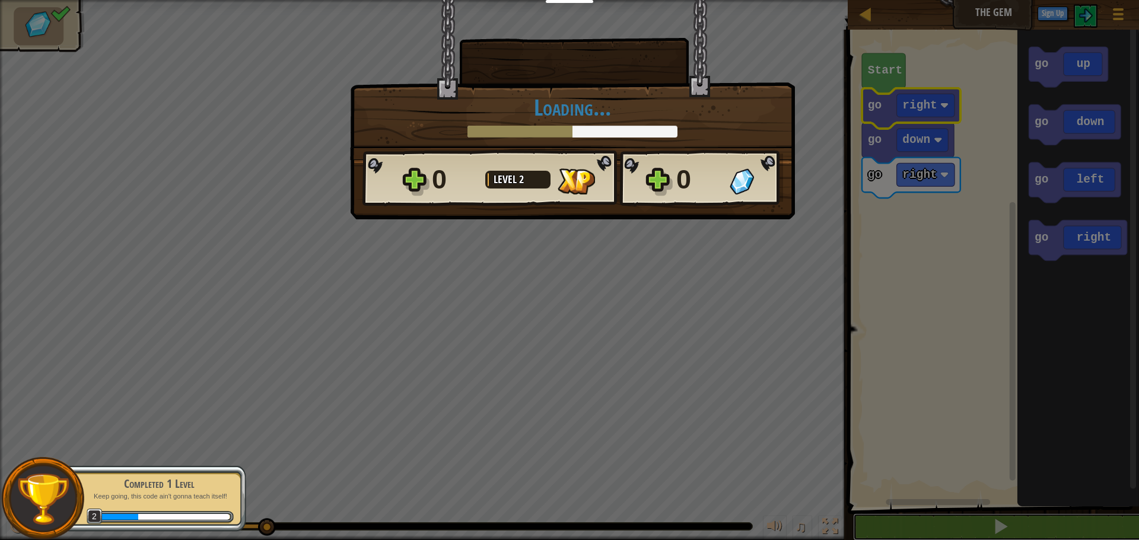
scroll to position [1, 0]
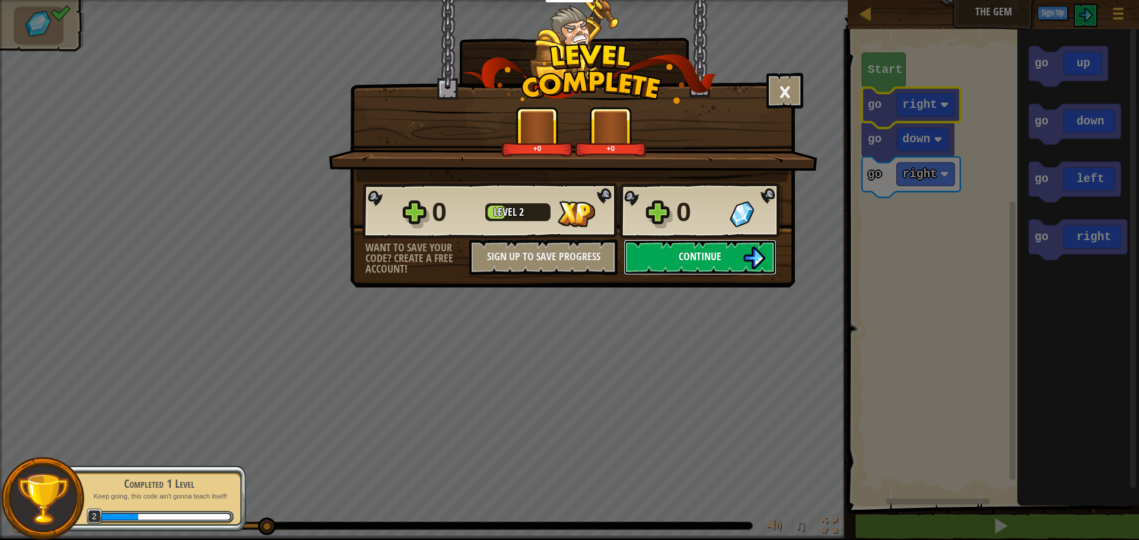
click at [697, 262] on span "Continue" at bounding box center [700, 256] width 43 height 15
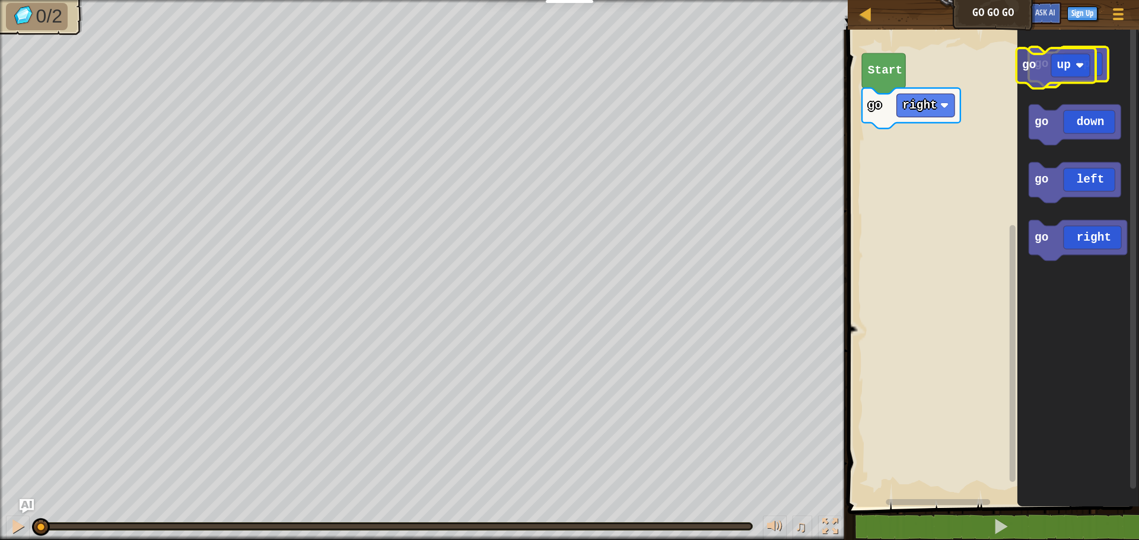
click at [1054, 74] on icon "Blockly Workspace" at bounding box center [1068, 67] width 79 height 40
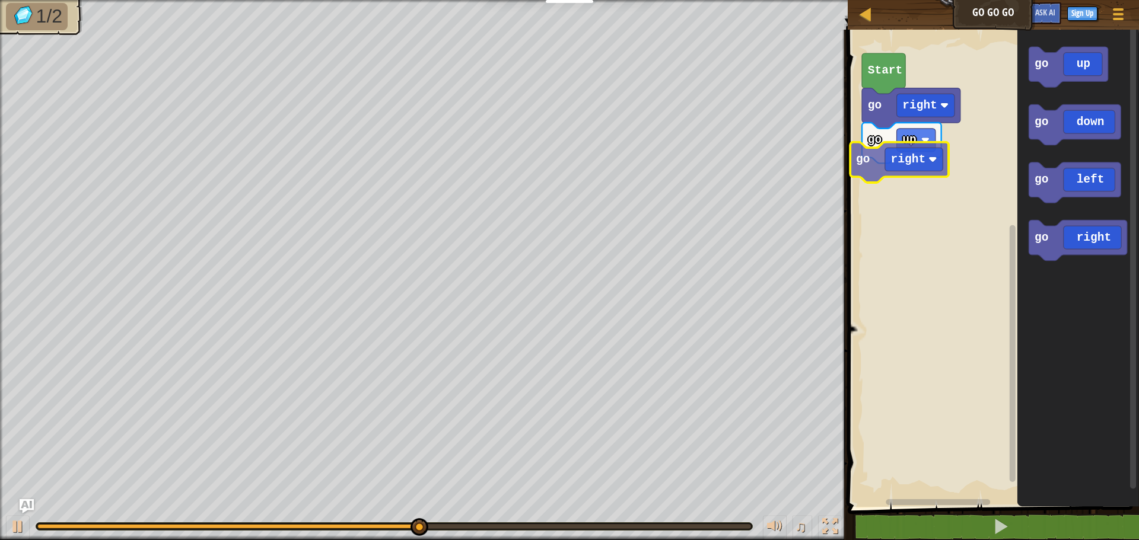
click at [911, 192] on div "go right go up Start go right go up go down go left go right go right" at bounding box center [991, 266] width 295 height 484
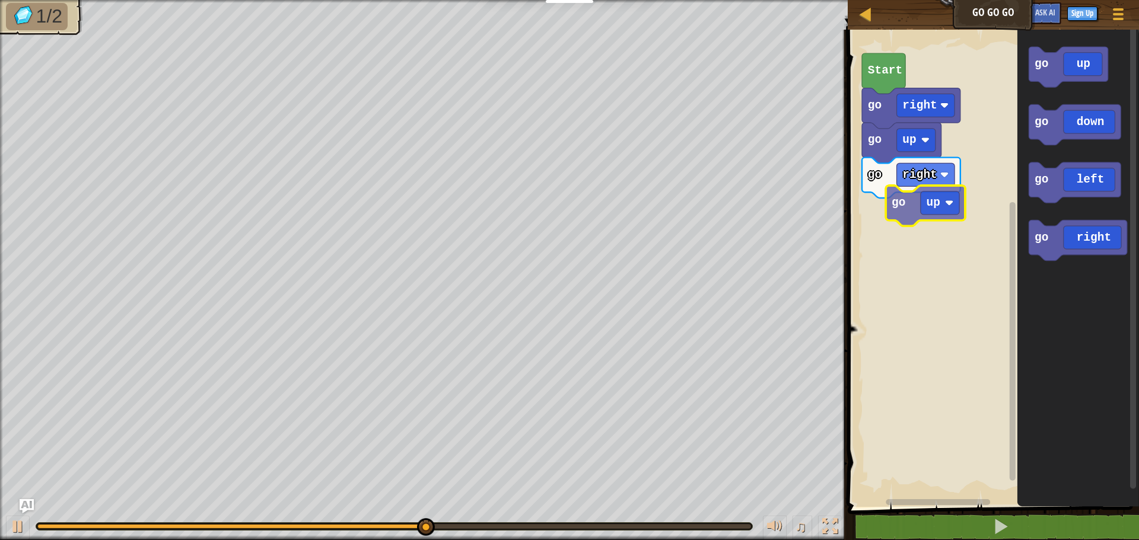
click at [943, 220] on div "go right go up go right Start go up go down go left go right go up" at bounding box center [991, 266] width 295 height 484
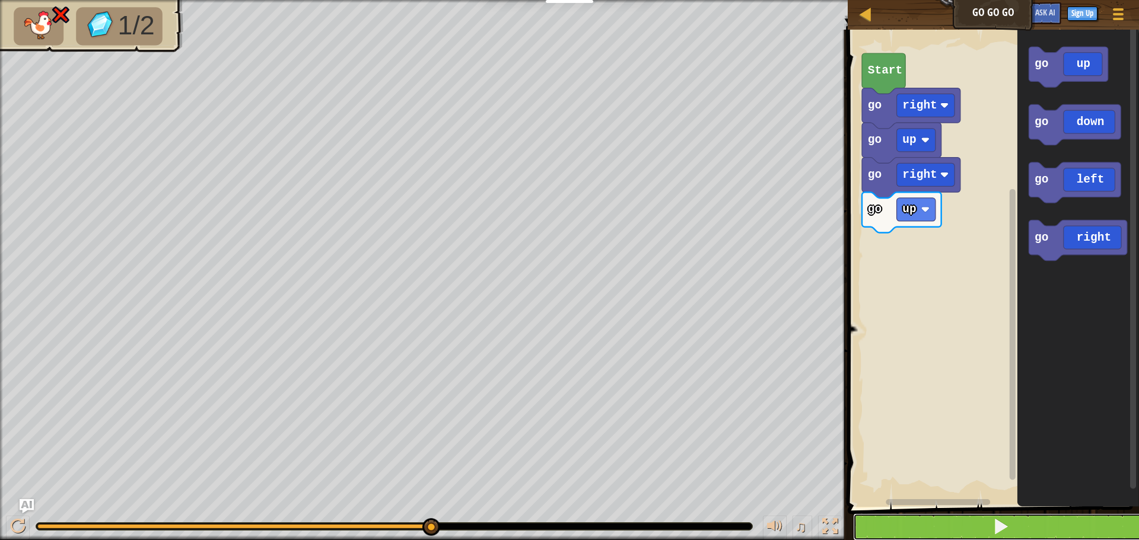
click at [969, 539] on button at bounding box center [1000, 527] width 295 height 27
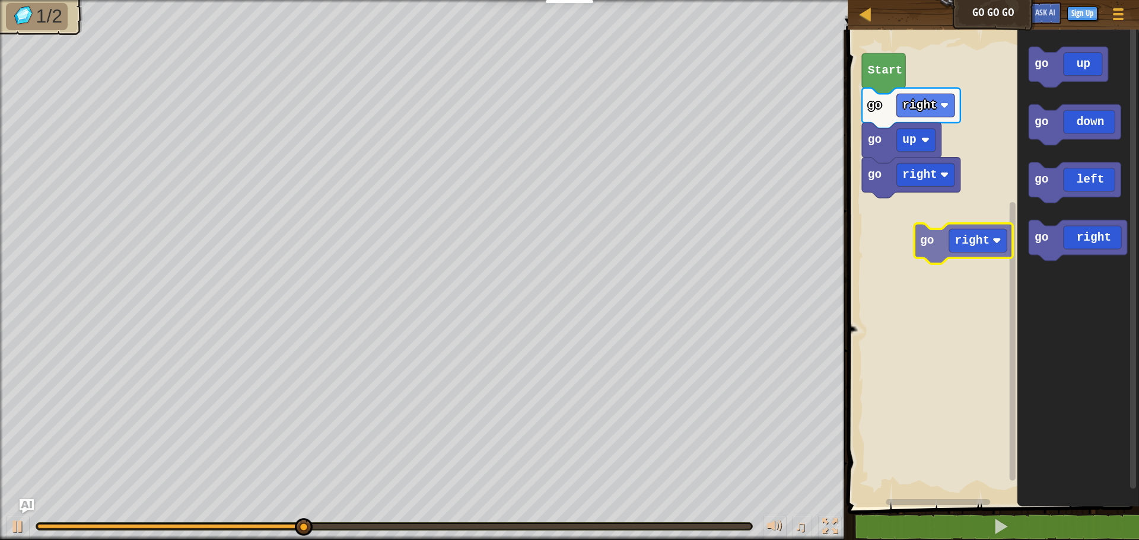
click at [980, 237] on div "go right go up go right Start go up go down go left go right go right" at bounding box center [991, 266] width 295 height 484
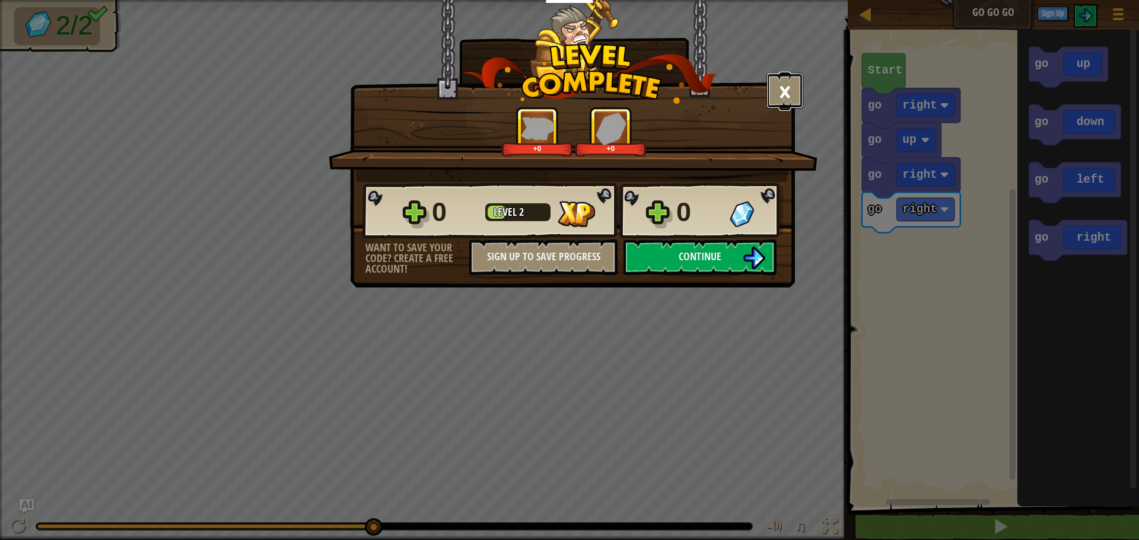
click at [781, 87] on button "×" at bounding box center [784, 91] width 37 height 36
